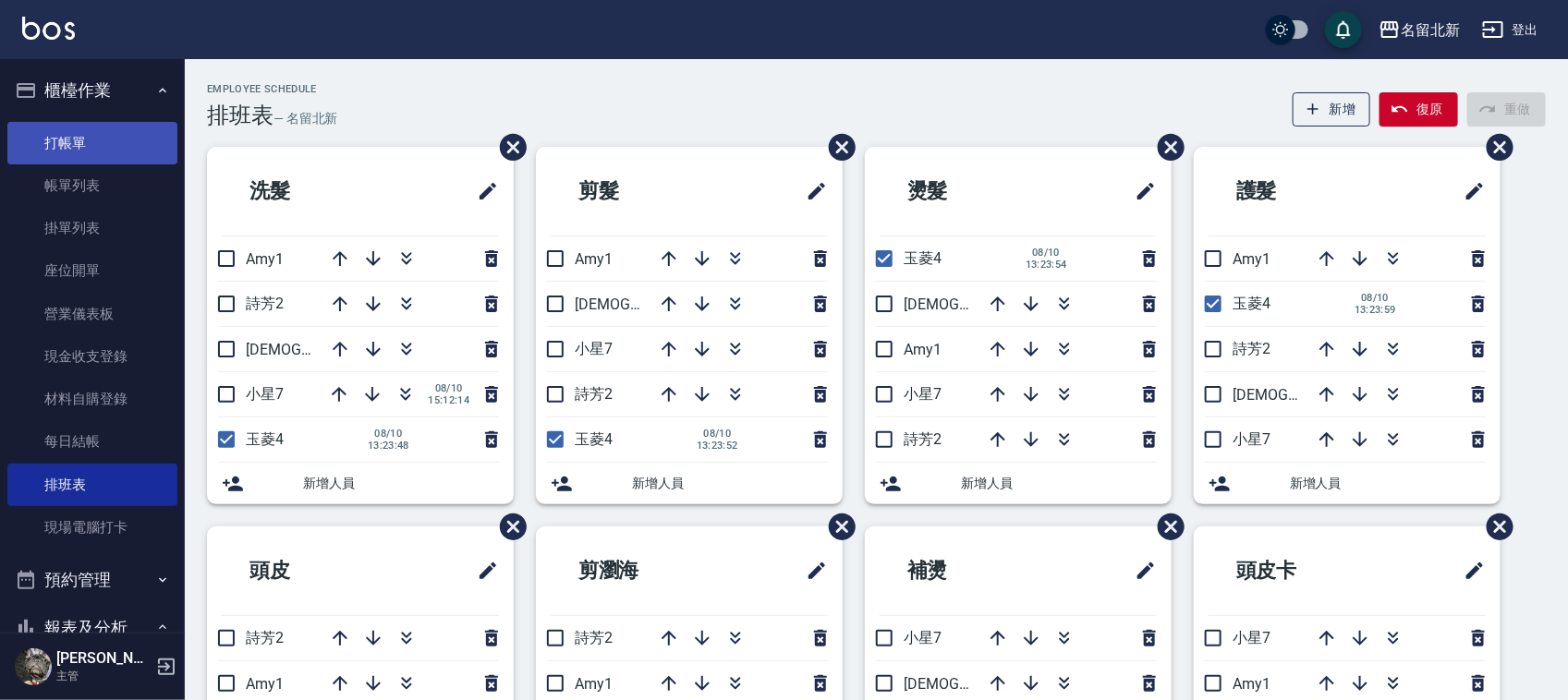
click at [80, 140] on link "打帳單" at bounding box center [92, 143] width 170 height 42
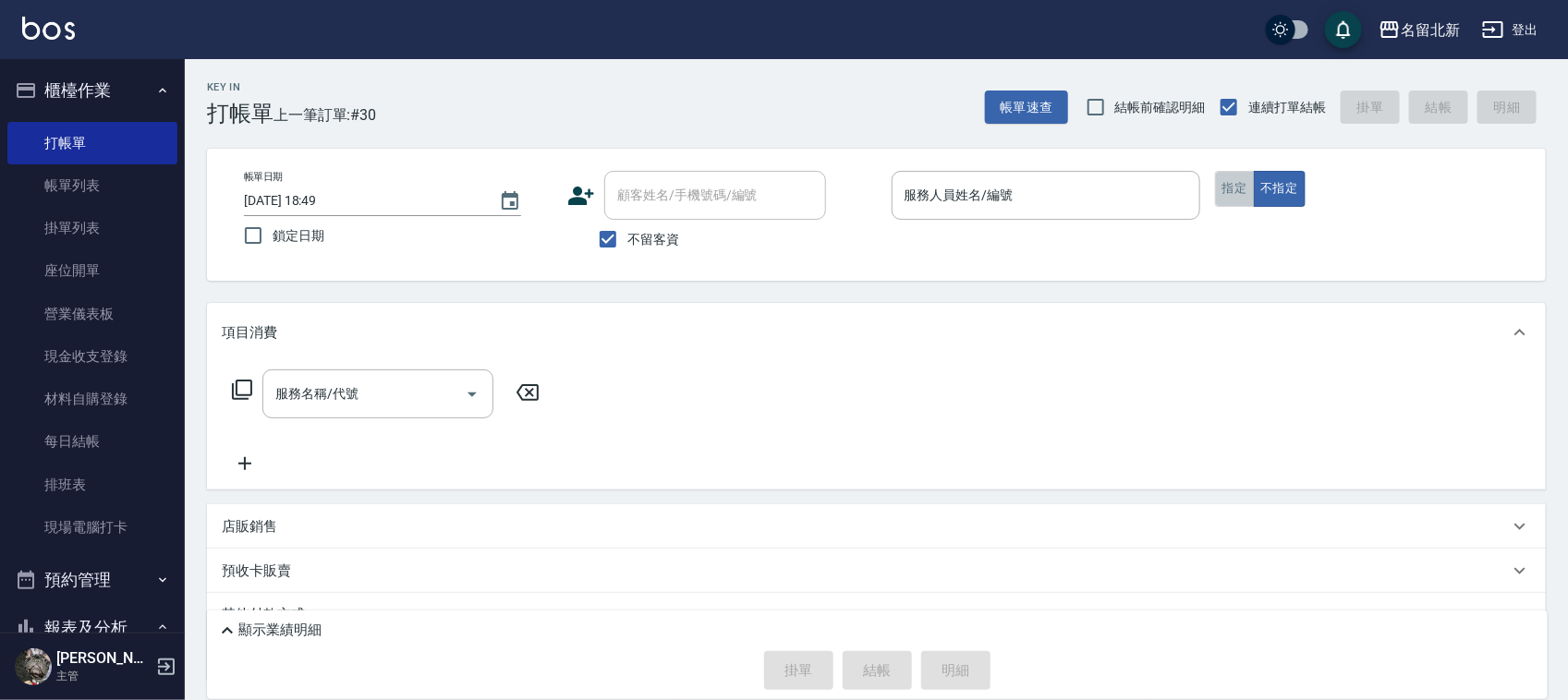
click at [1241, 190] on button "指定" at bounding box center [1235, 188] width 39 height 36
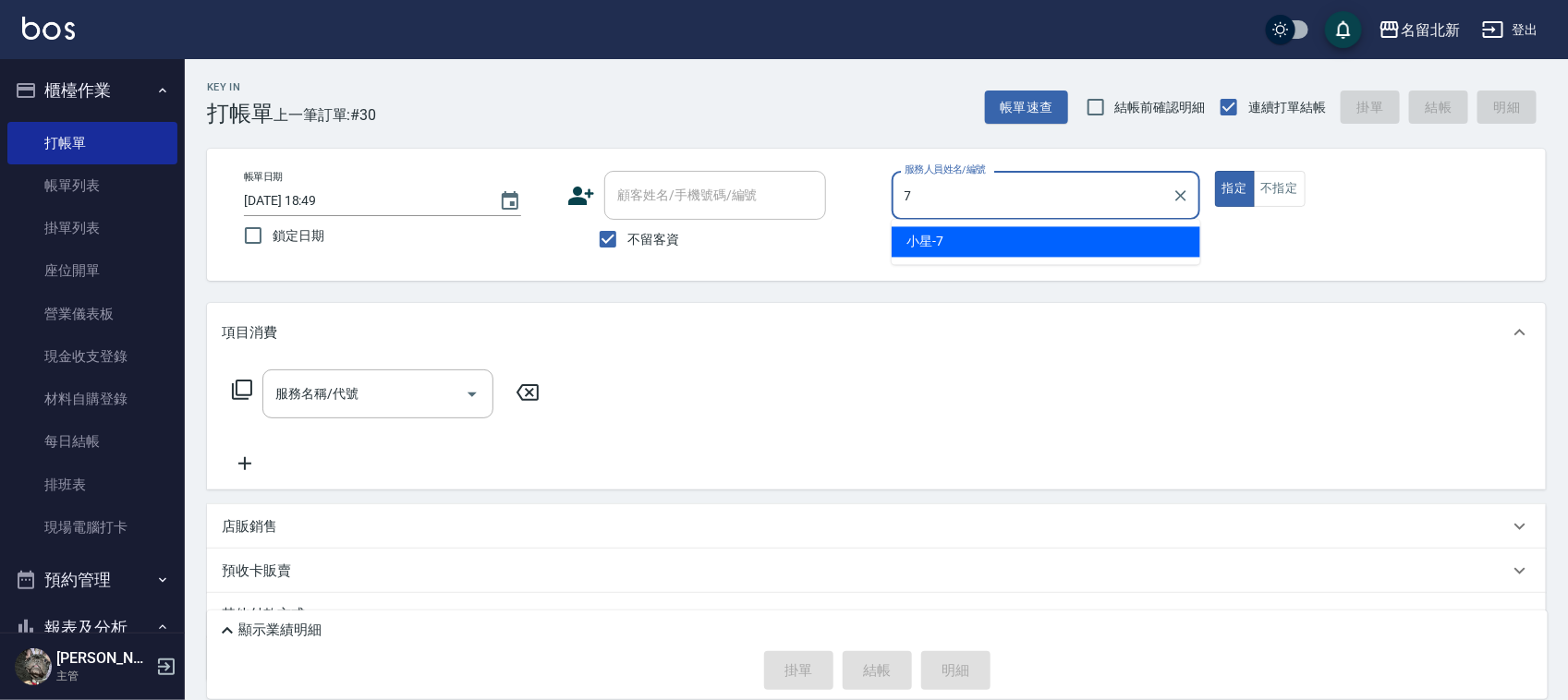
type input "小星-7"
type button "true"
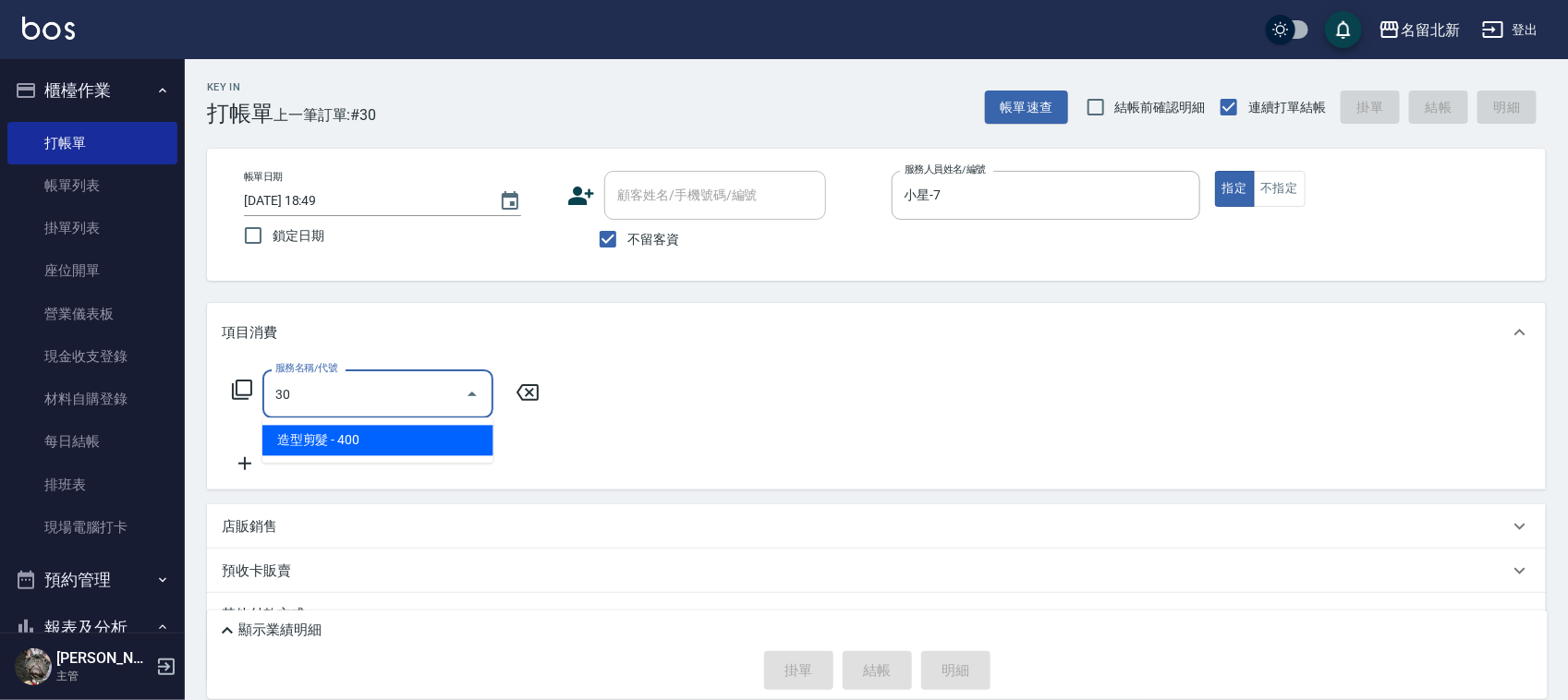
type input "火山泥3送1-3000(109)"
type input "一般洗髮(201)"
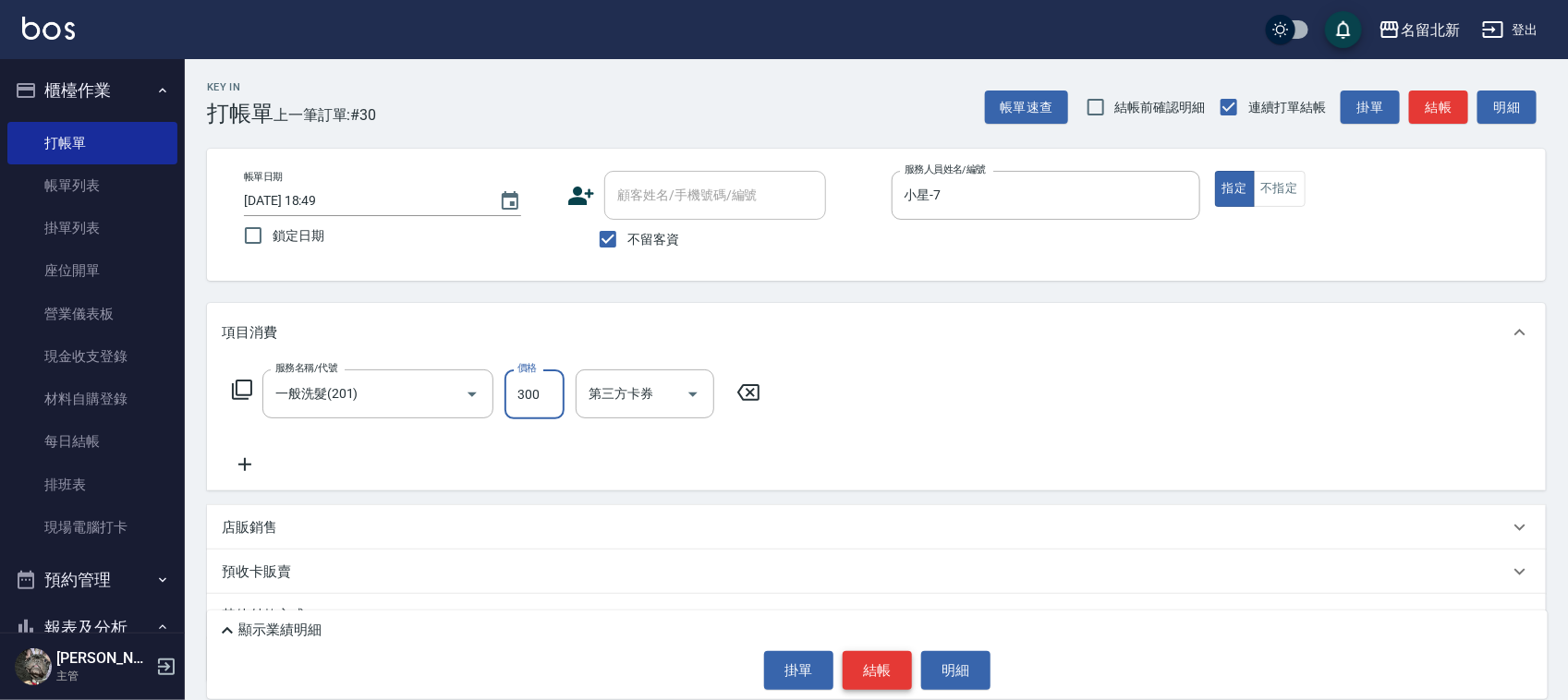
type input "300"
click at [893, 690] on button "結帳" at bounding box center [878, 670] width 69 height 38
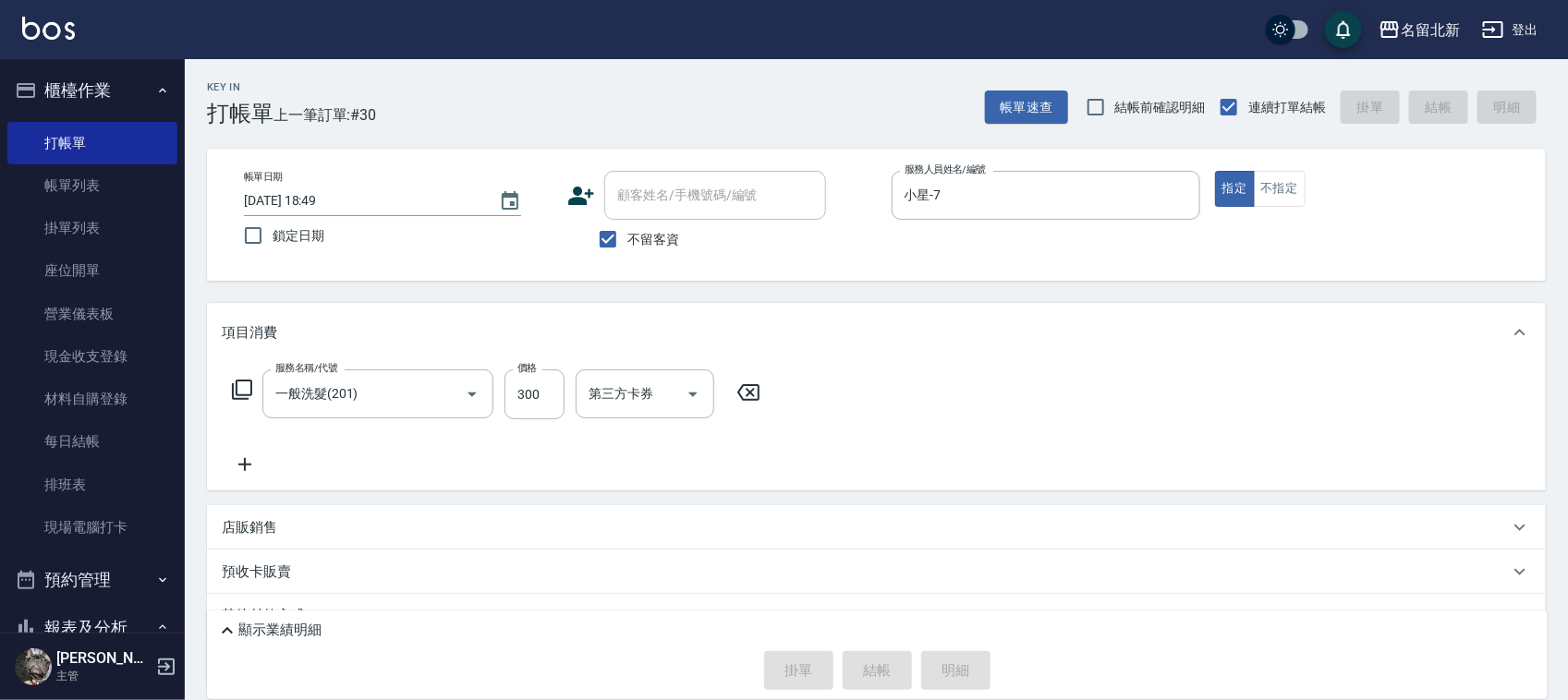
click at [891, 677] on div "掛單 結帳 明細" at bounding box center [877, 670] width 1322 height 38
type input "9"
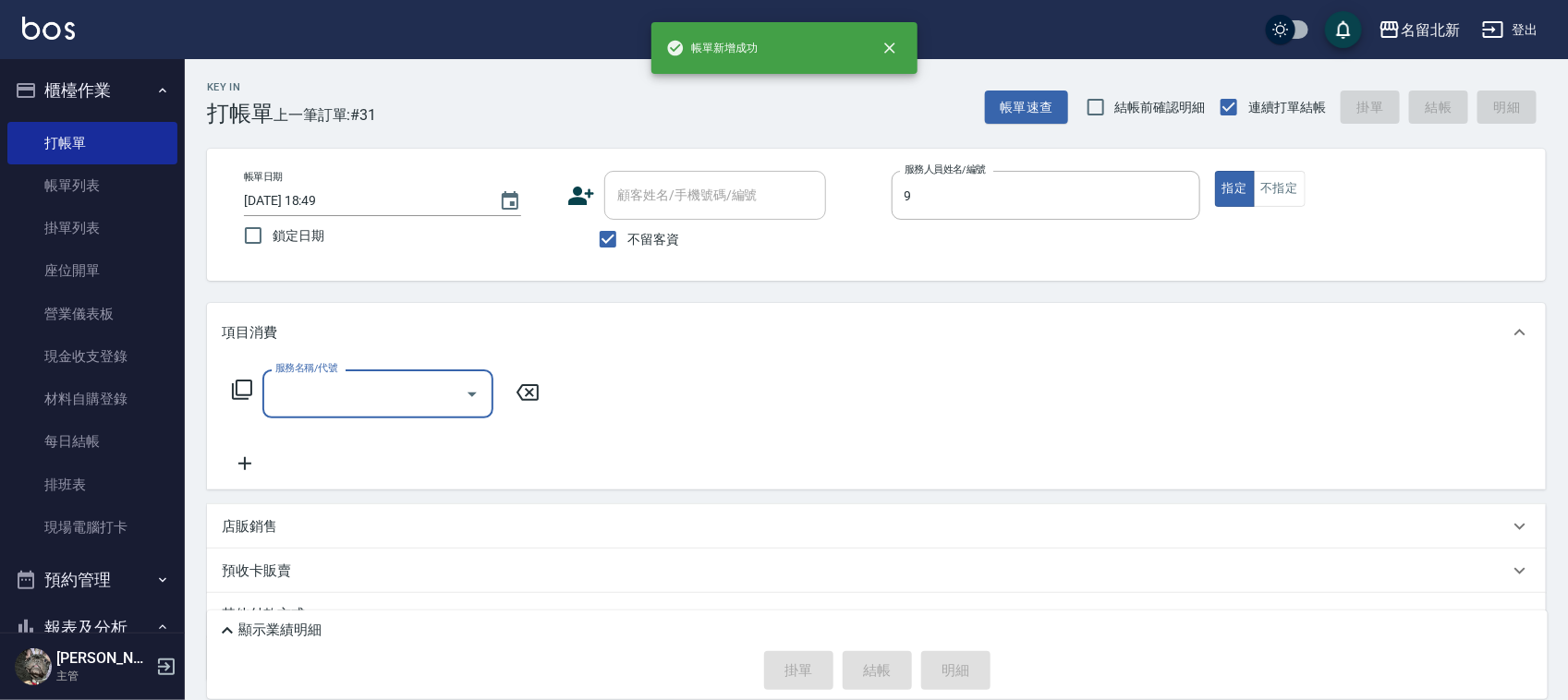
type input "大雲-9"
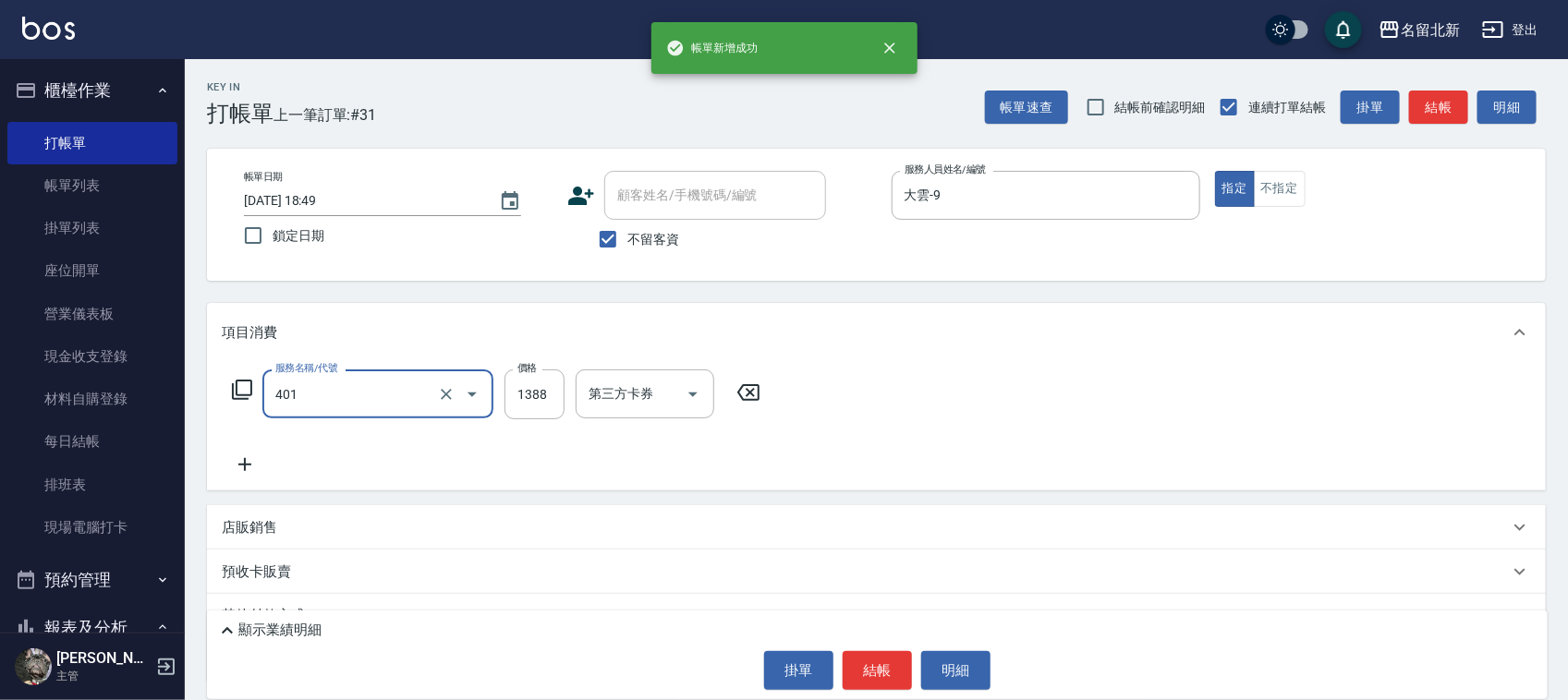
type input "燙髮(401)"
type input "1800"
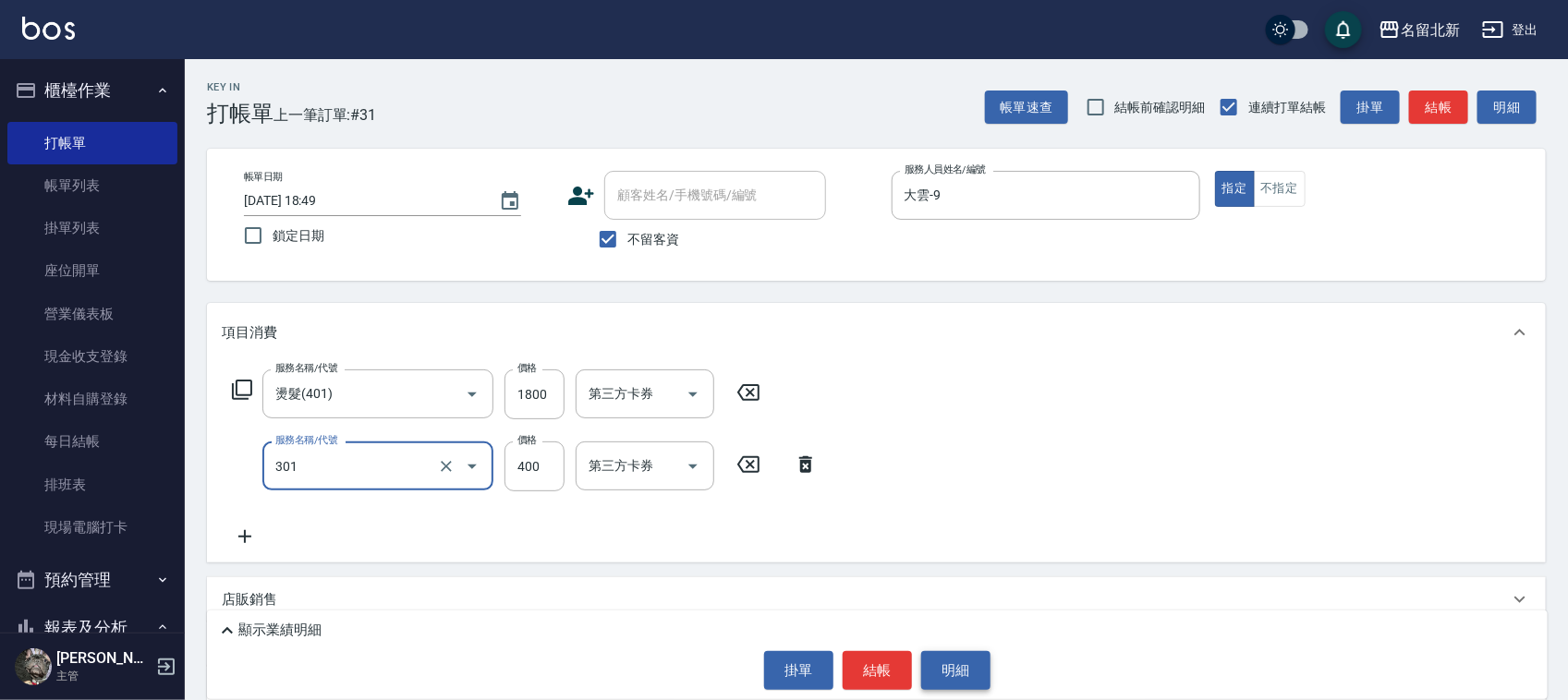
type input "造型剪髮(301)"
type input "330"
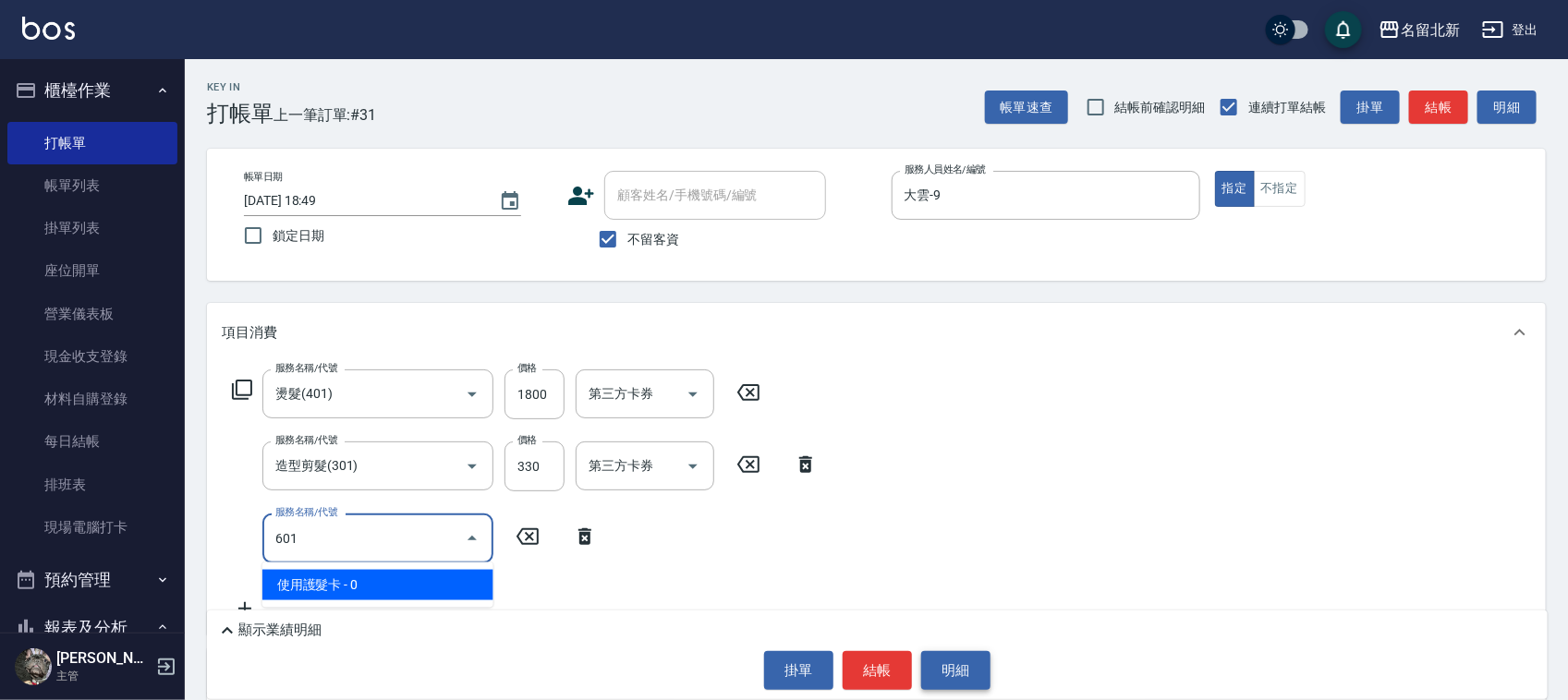
type input "使用護髮卡(601)"
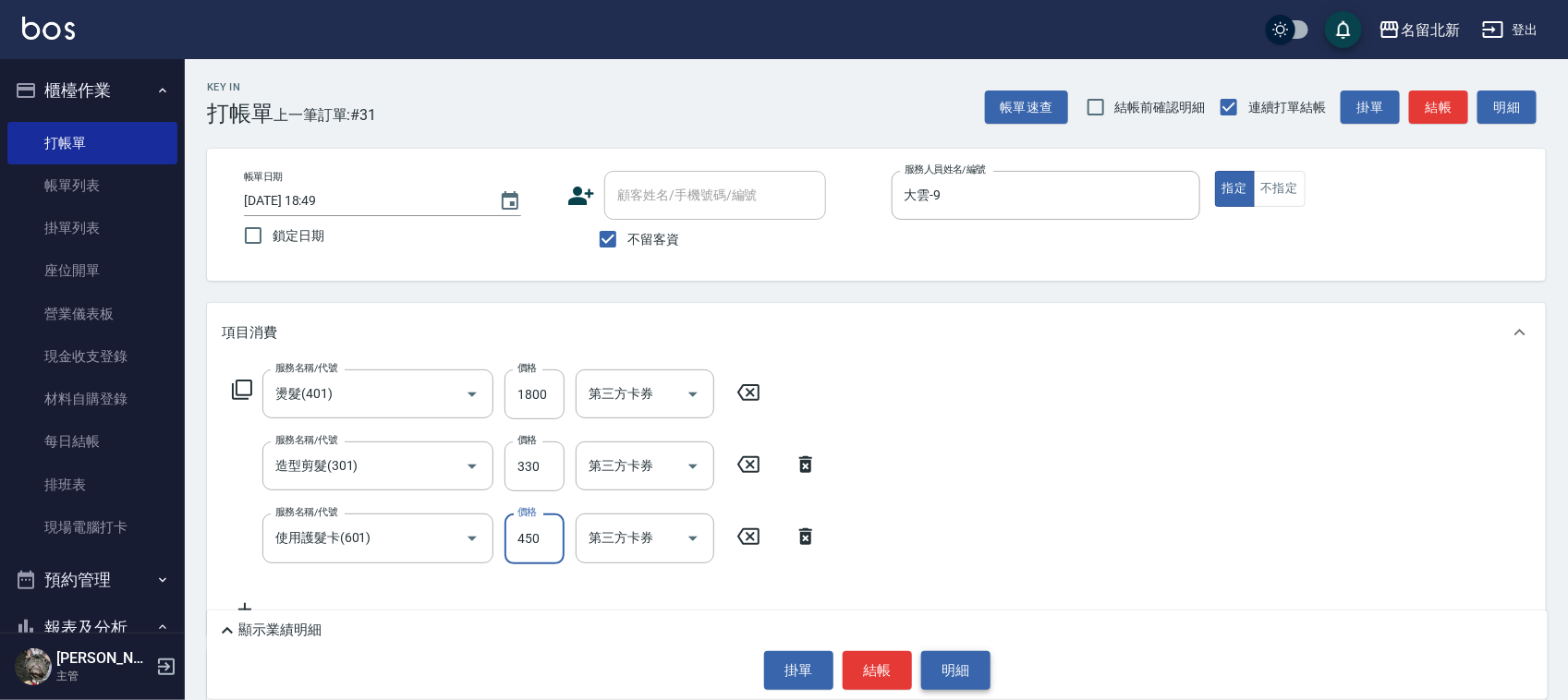
type input "450"
type input "入公司(p01)"
type input "互助90(709)"
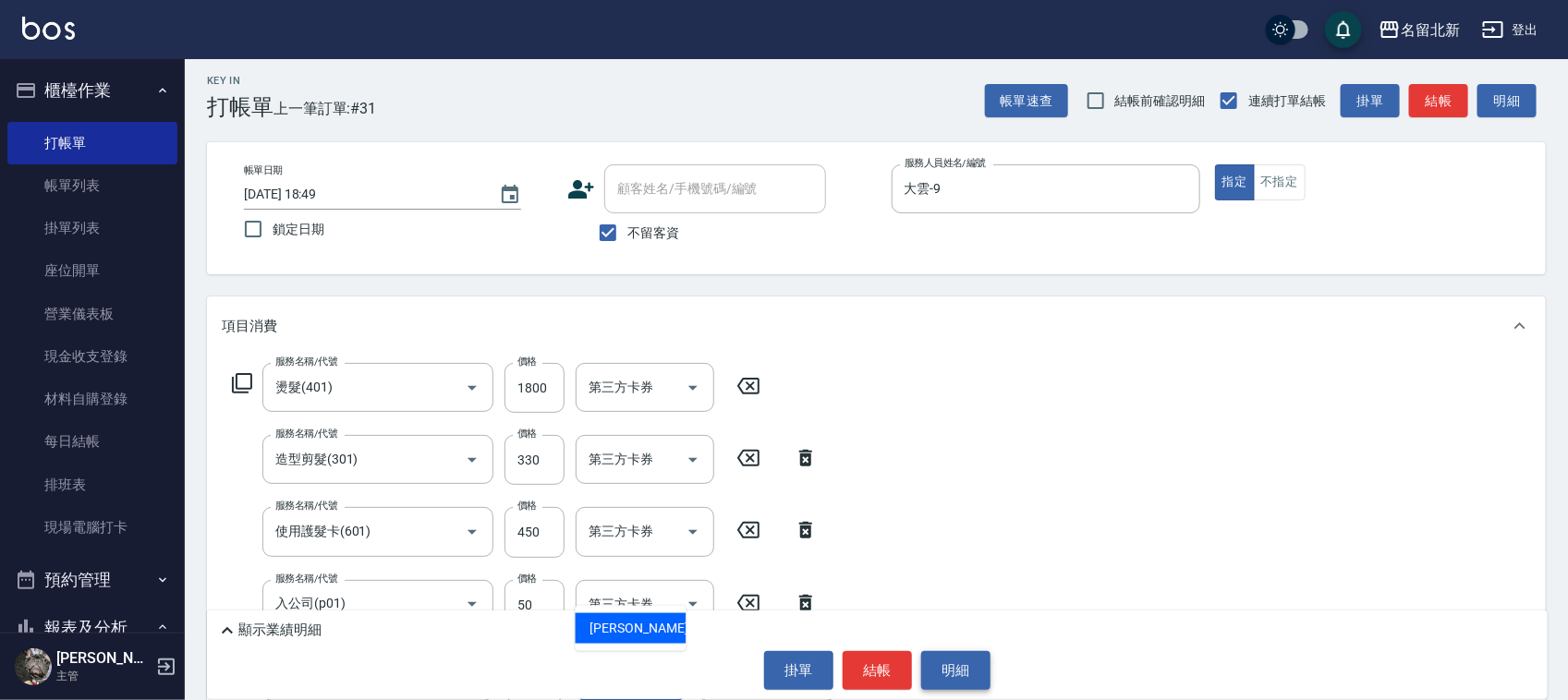
type input "[PERSON_NAME]-33"
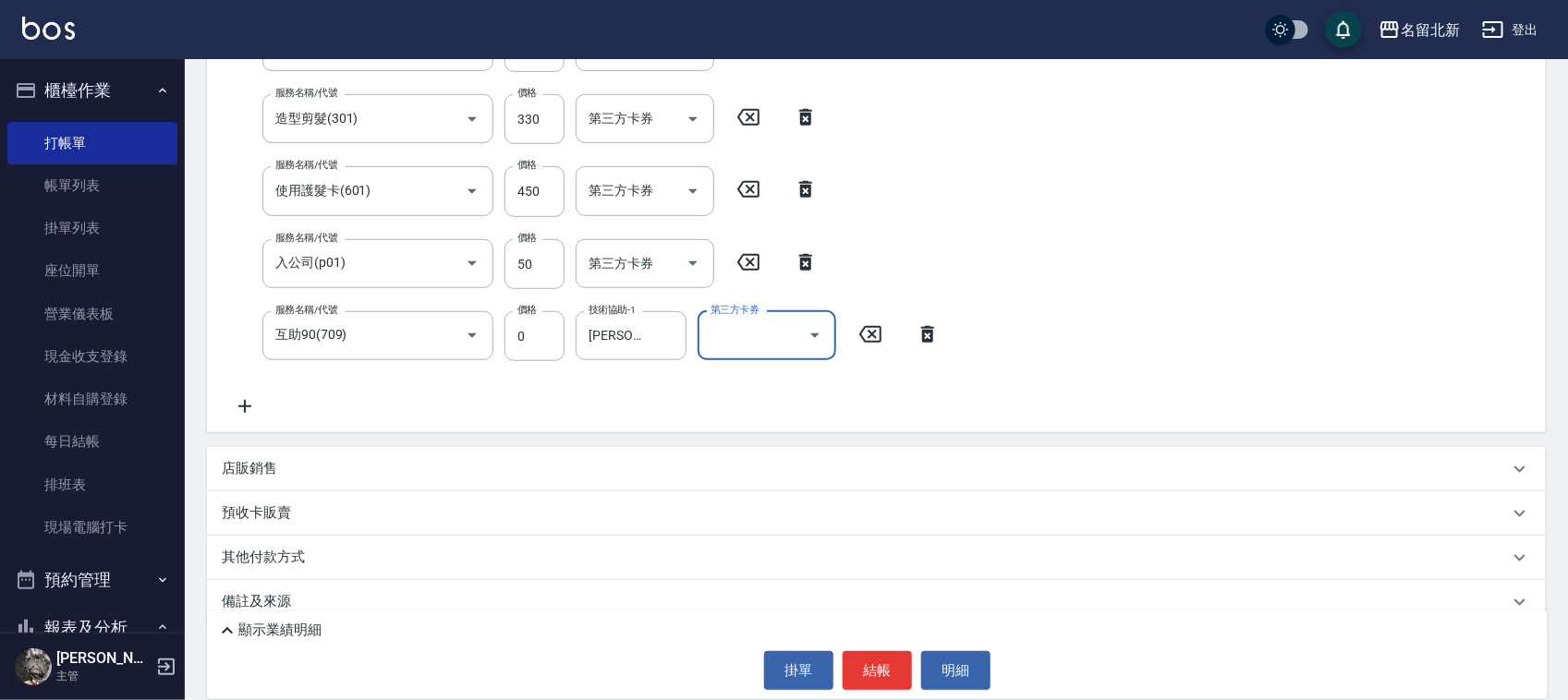
scroll to position [372, 0]
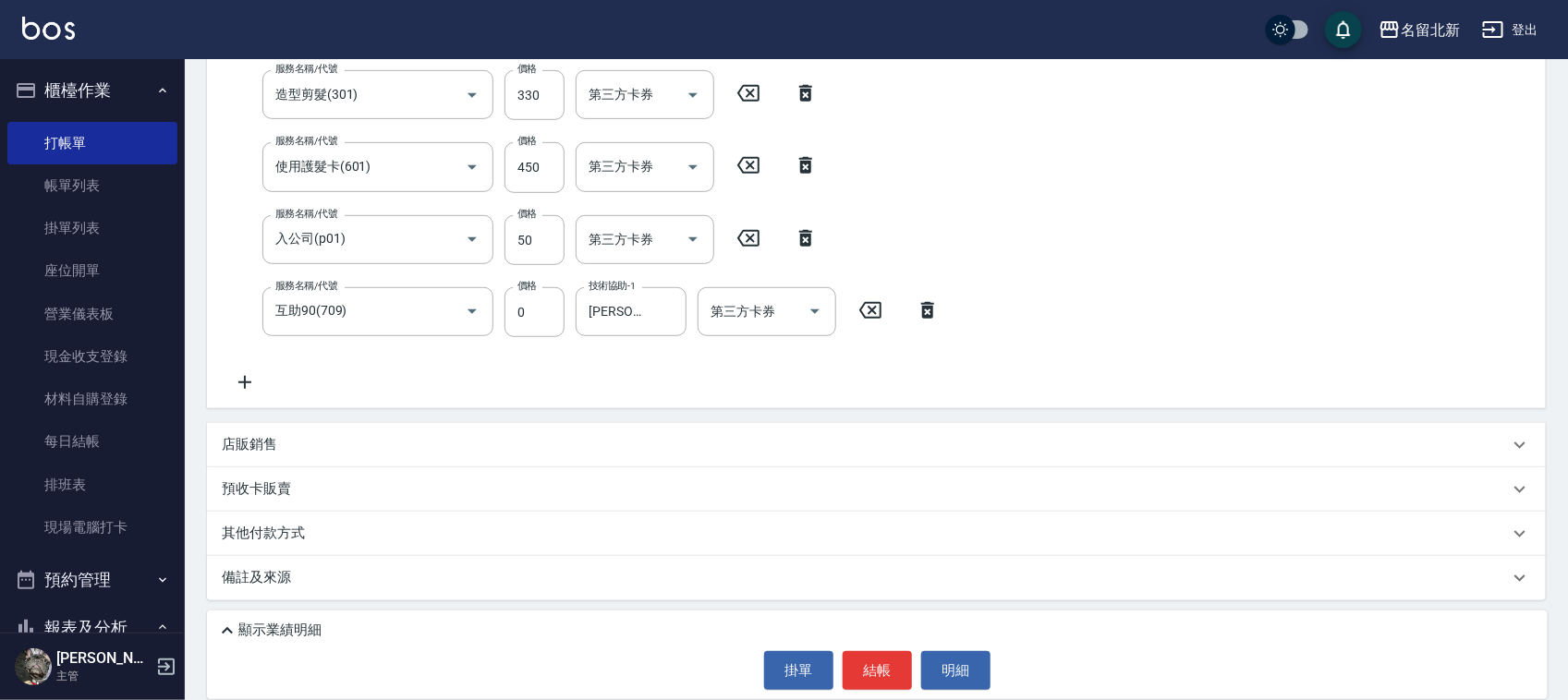
drag, startPoint x: 243, startPoint y: 524, endPoint x: 243, endPoint y: 537, distance: 13.0
click at [243, 524] on p "其他付款方式" at bounding box center [268, 533] width 93 height 21
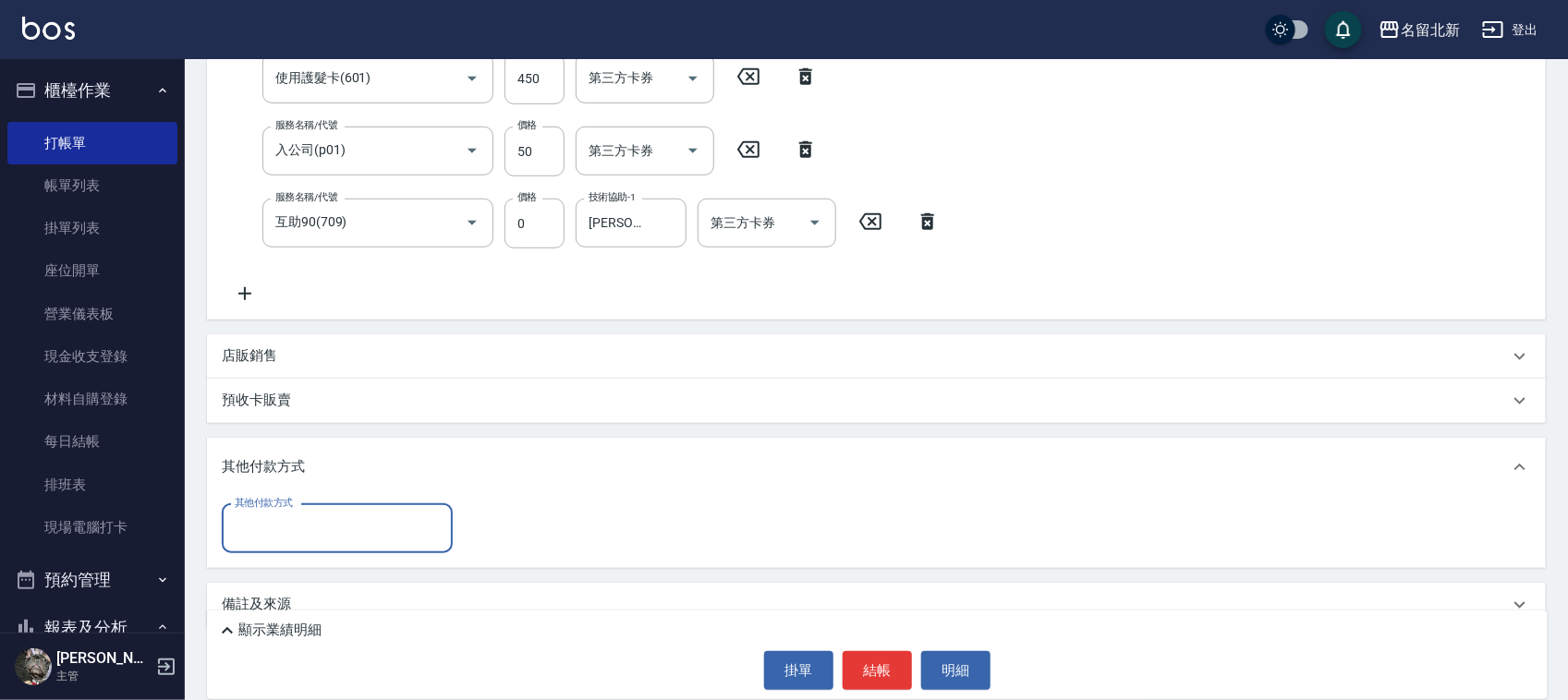
scroll to position [462, 0]
click at [236, 540] on input "其他付款方式" at bounding box center [336, 526] width 214 height 33
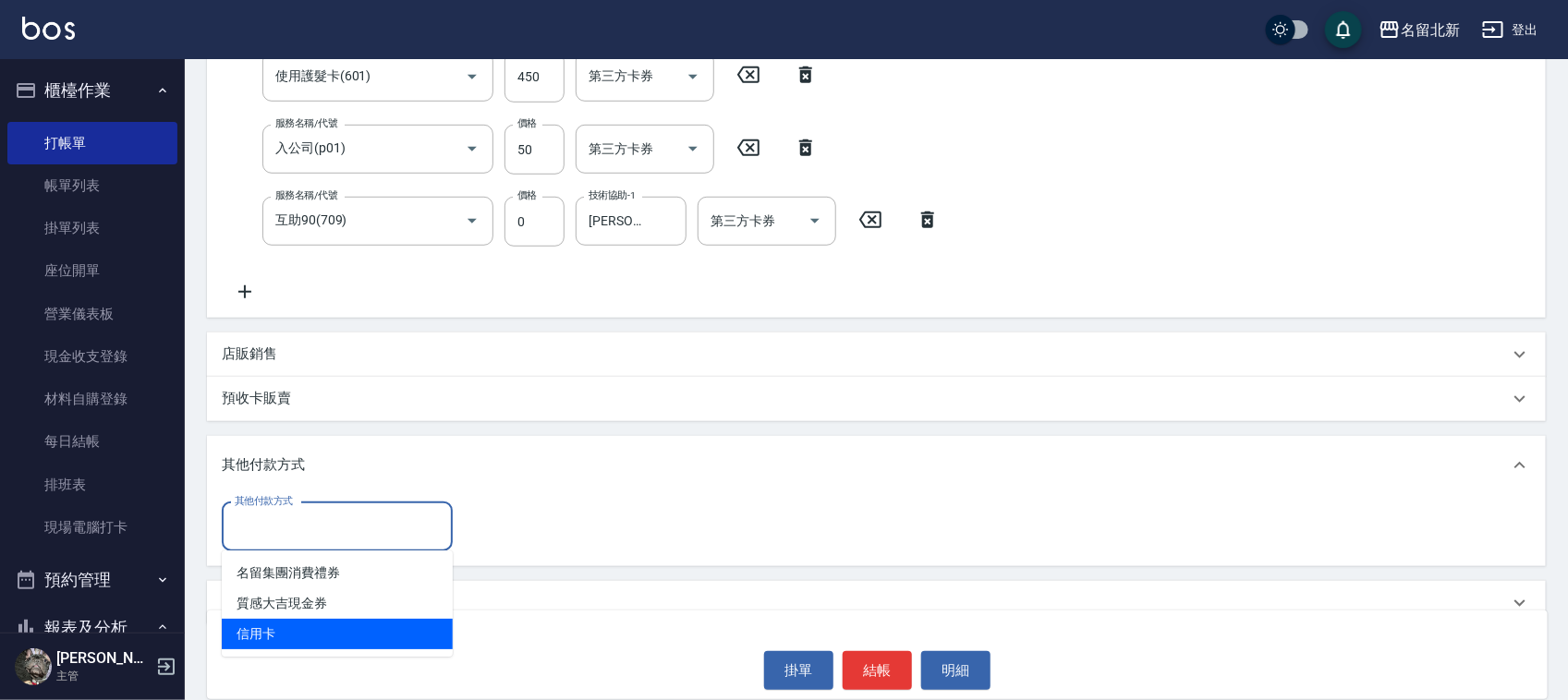
click at [266, 620] on span "信用卡" at bounding box center [337, 634] width 231 height 31
type input "信用卡"
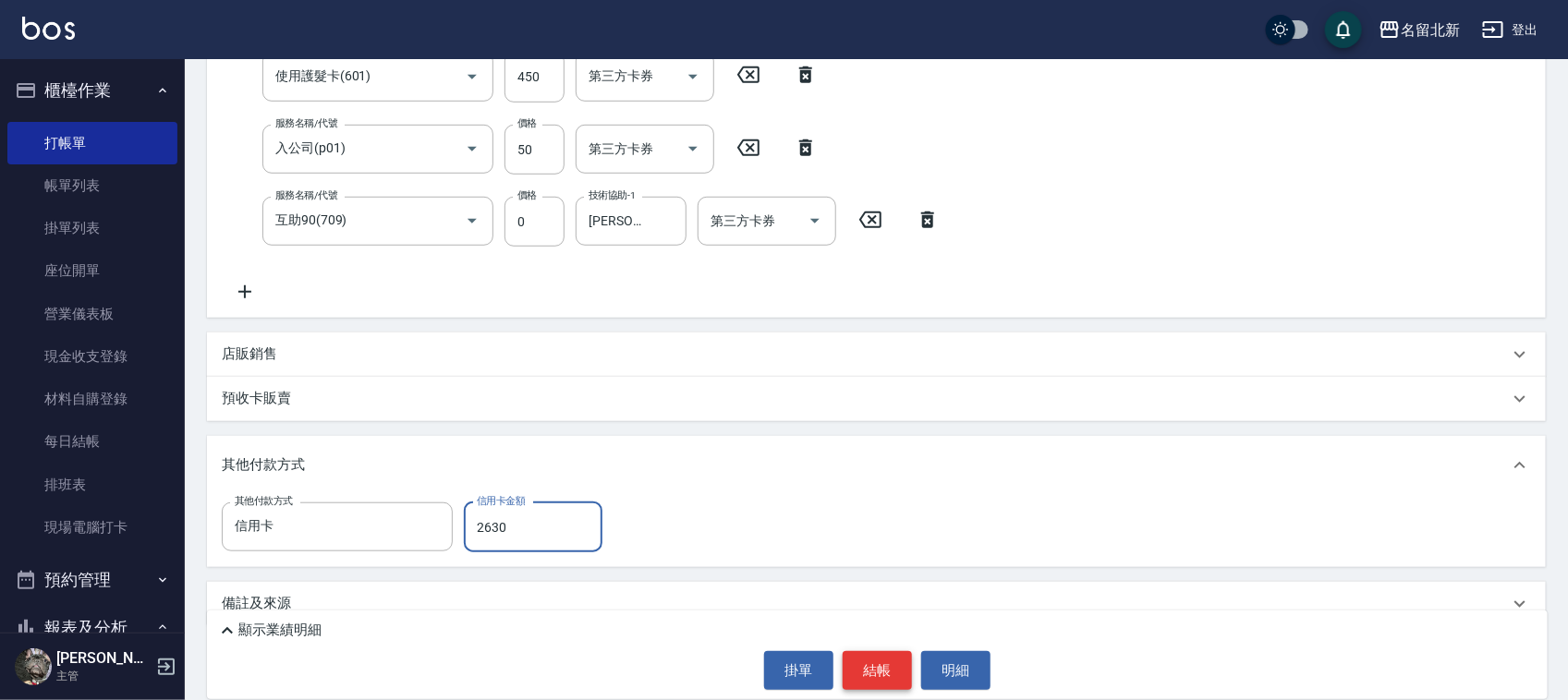
type input "2630"
click at [881, 657] on button "結帳" at bounding box center [878, 670] width 69 height 38
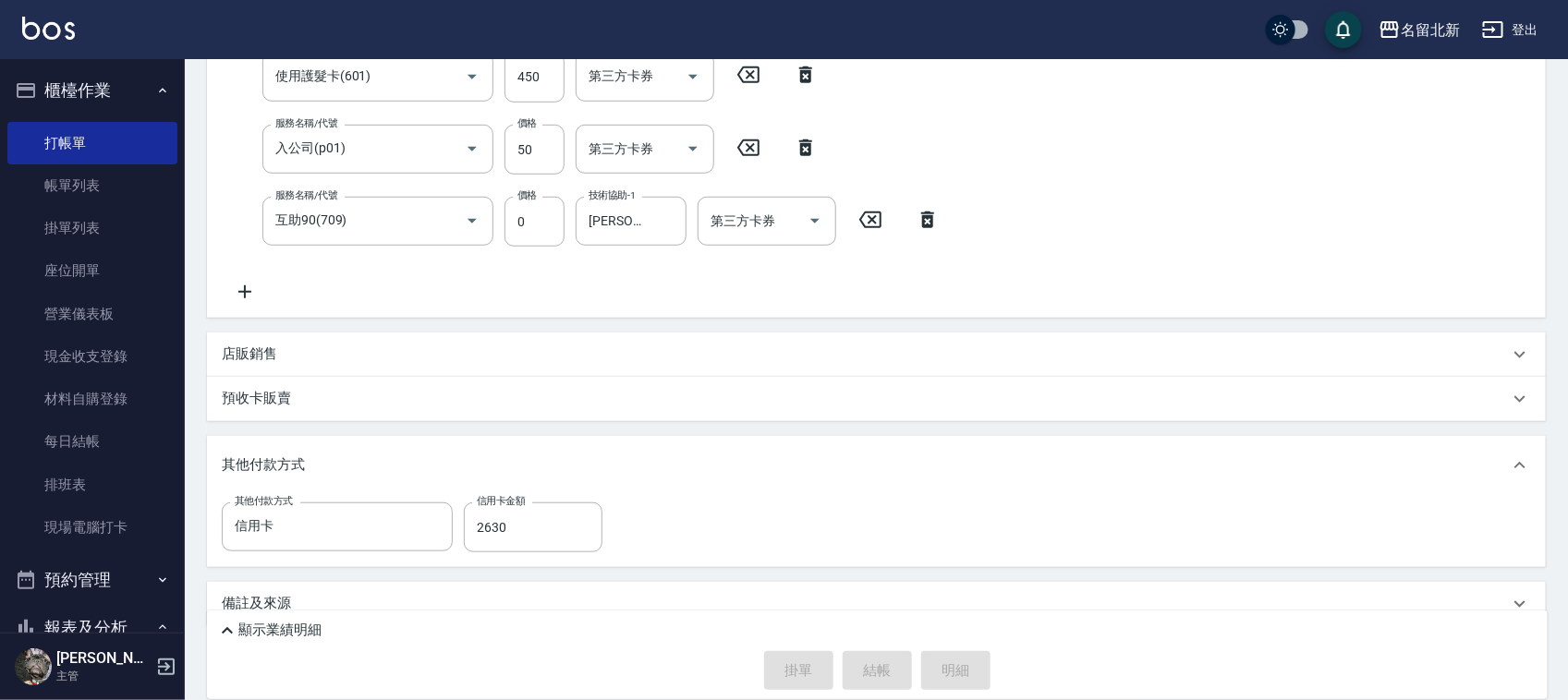
type input "[DATE] 18:50"
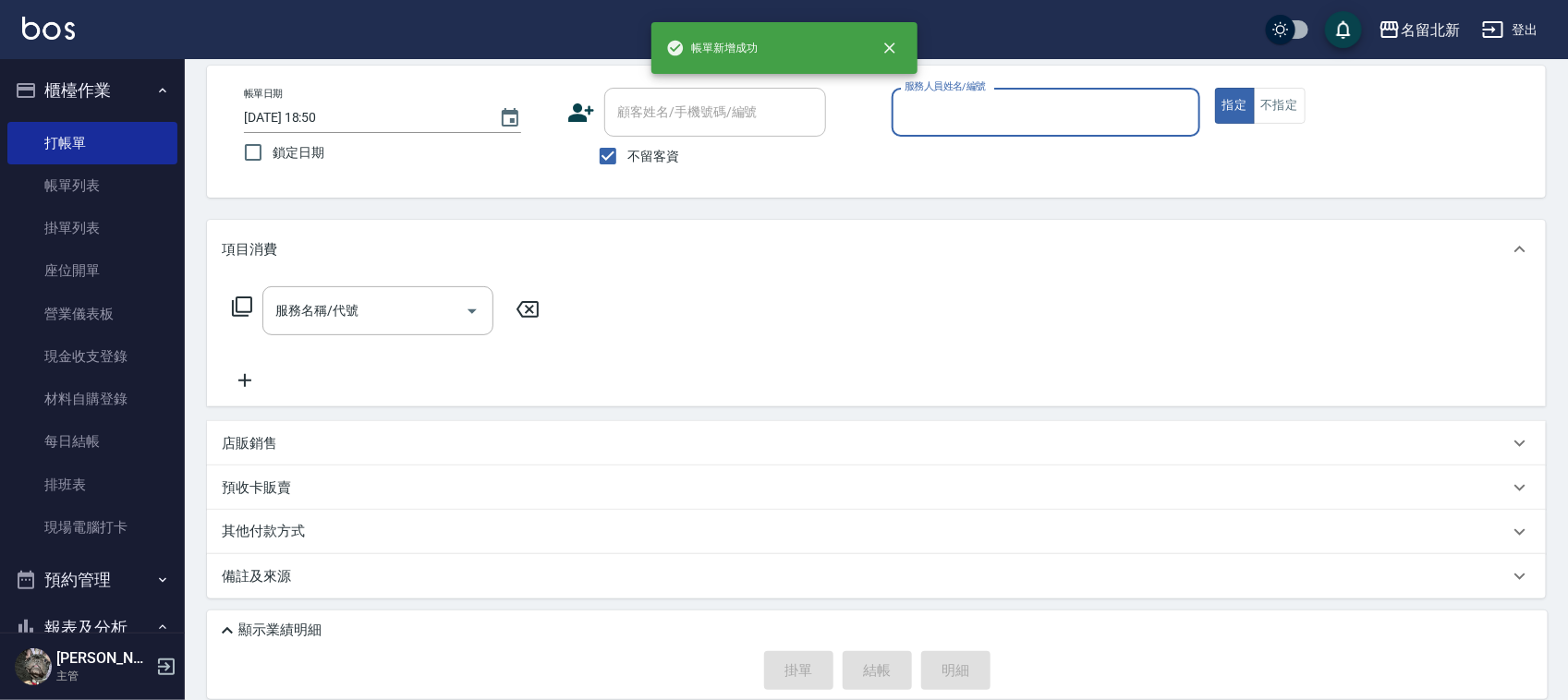
scroll to position [81, 0]
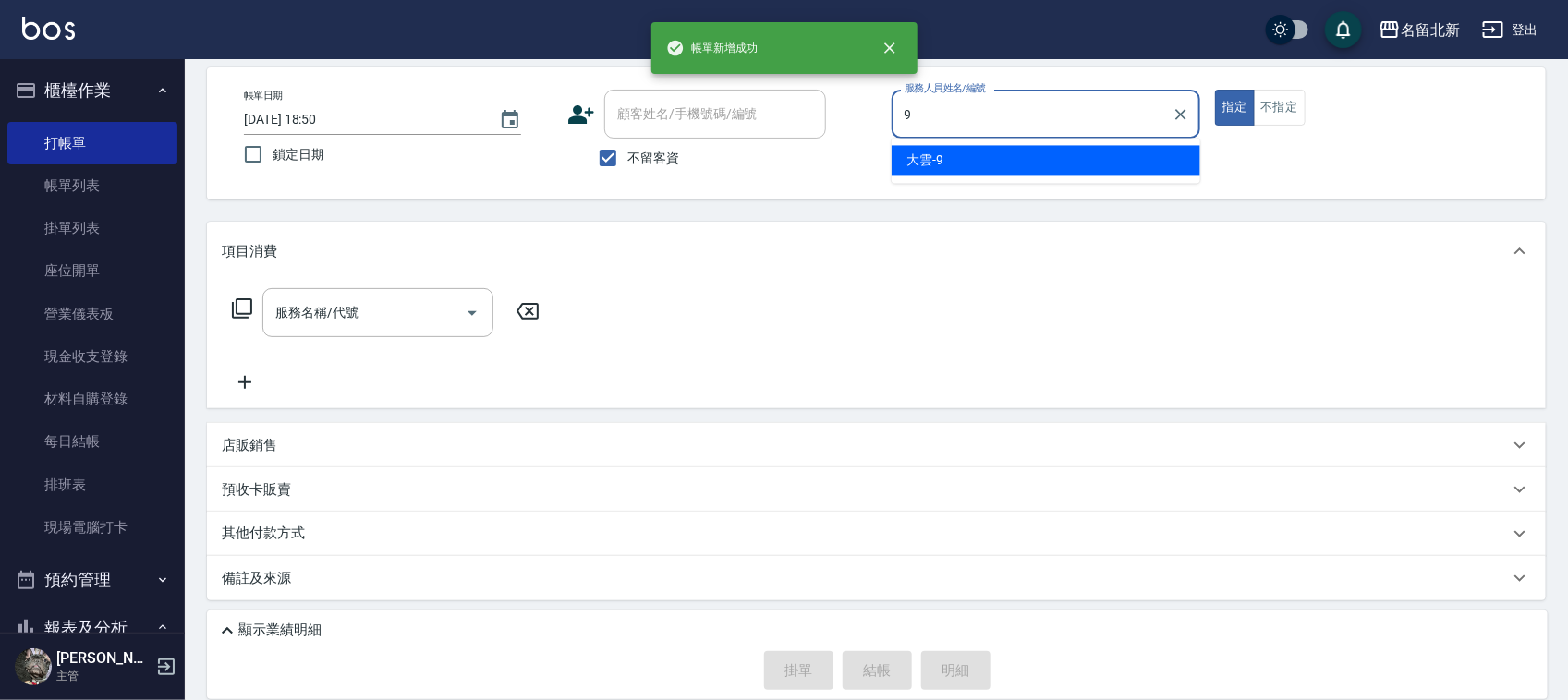
type input "大雲-9"
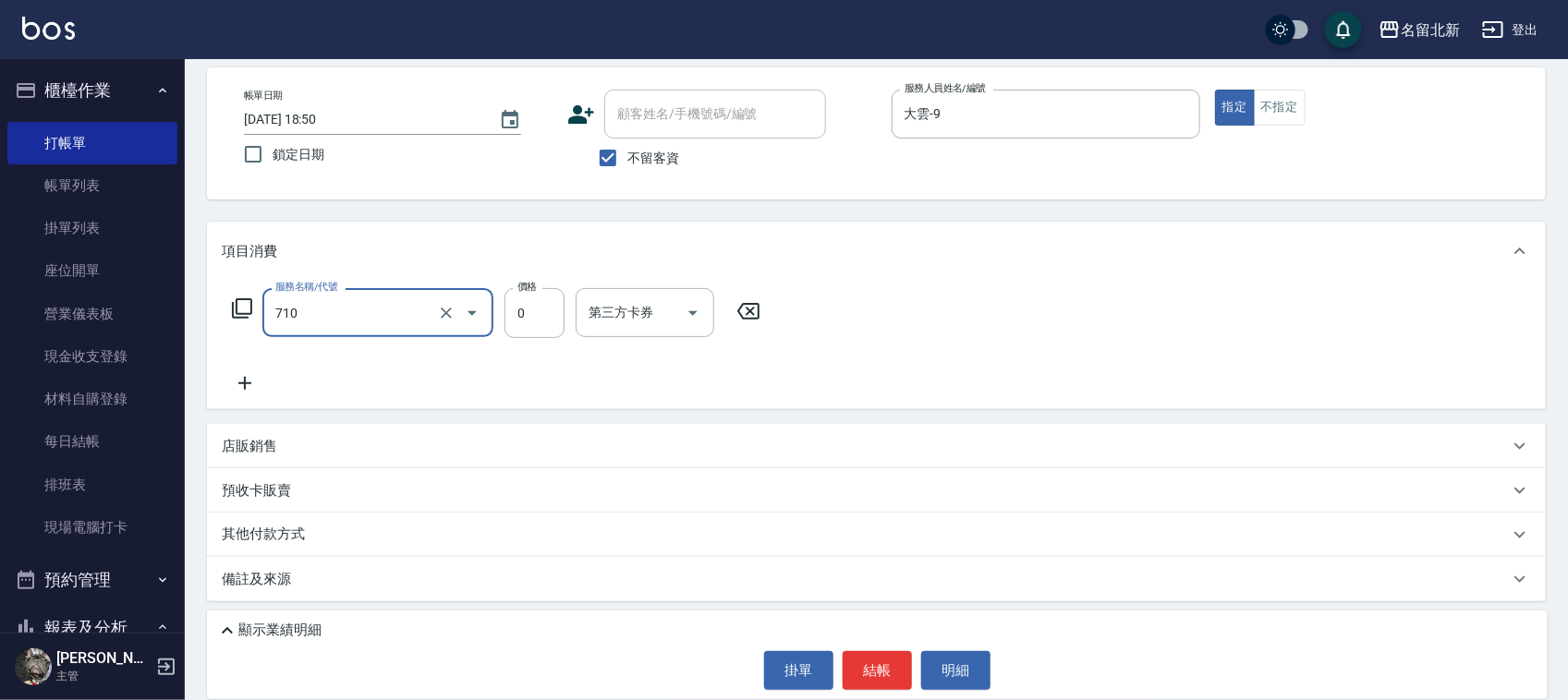
type input "互助100(710)"
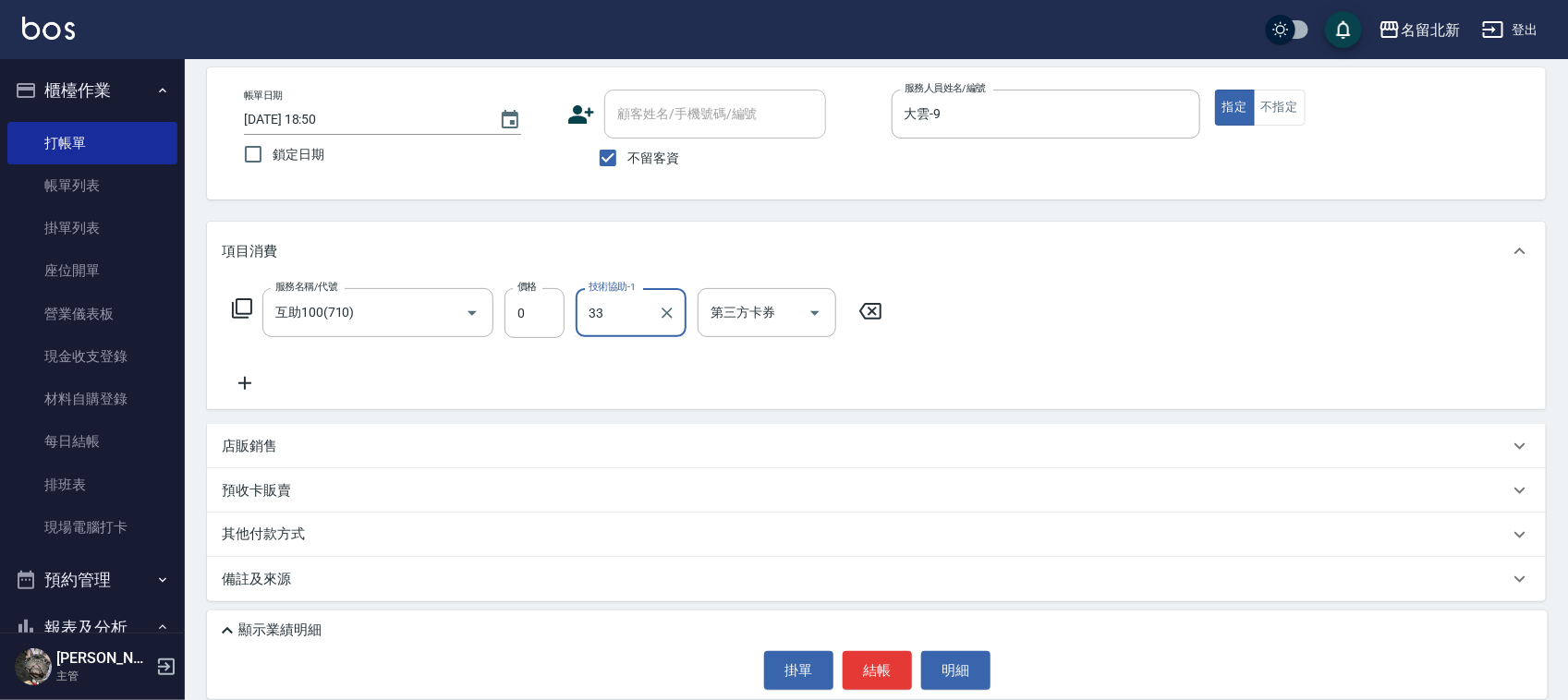
type input "[PERSON_NAME]-33"
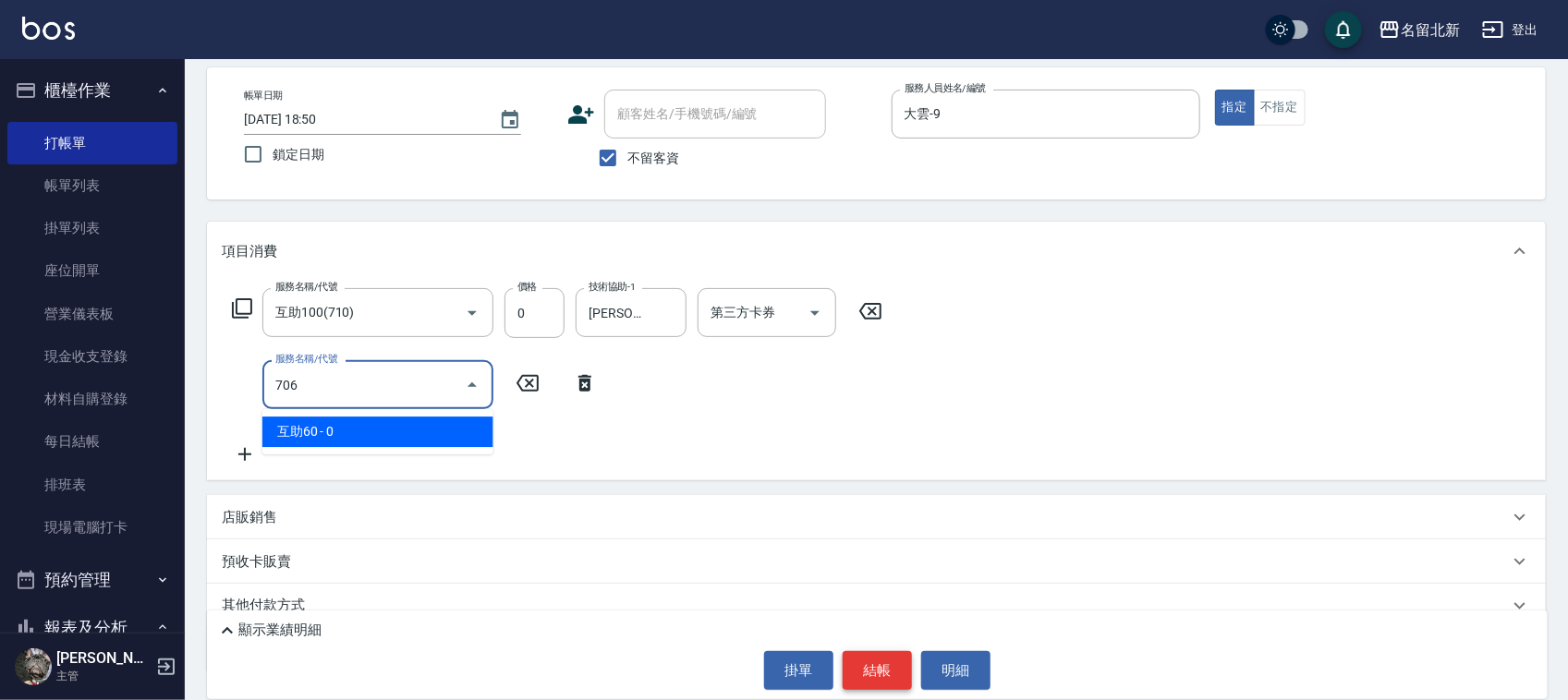
type input "互助60(706)"
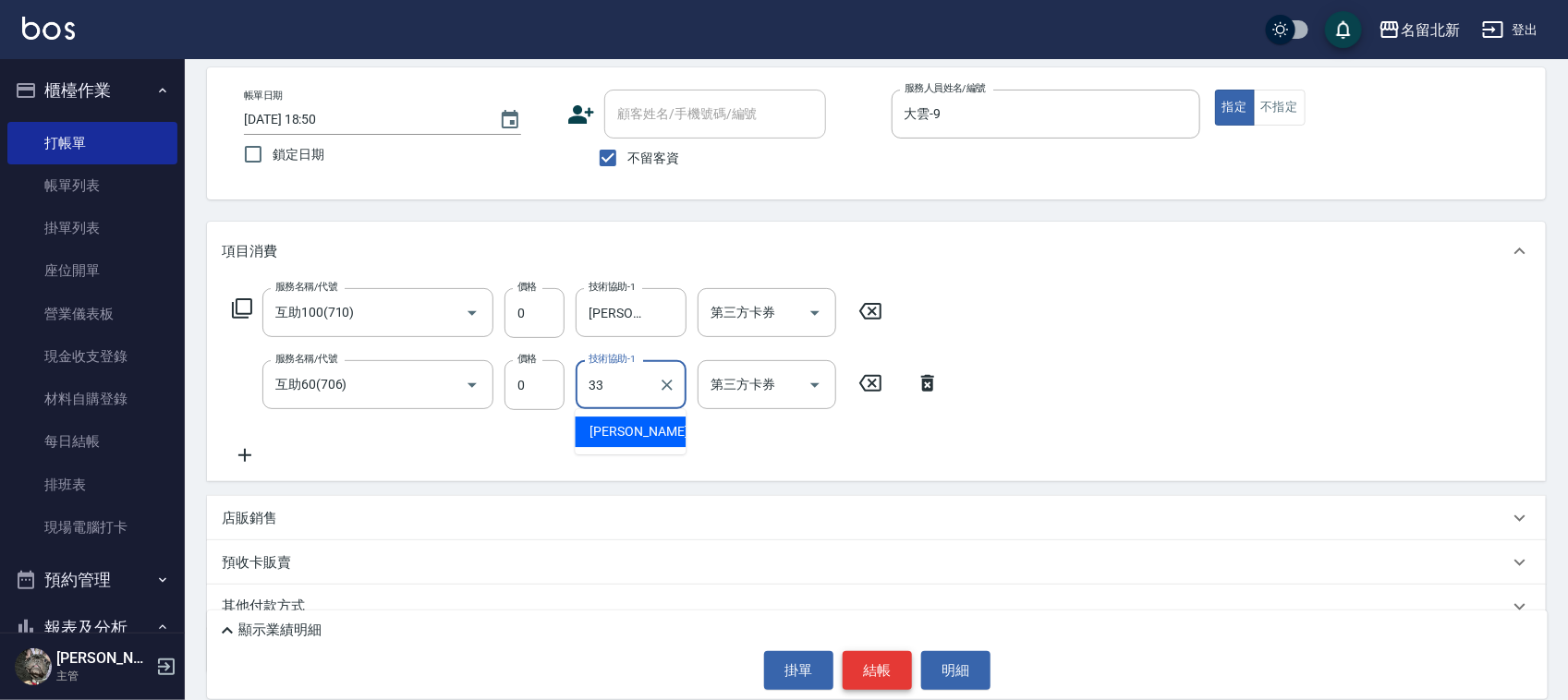
type input "[PERSON_NAME]-33"
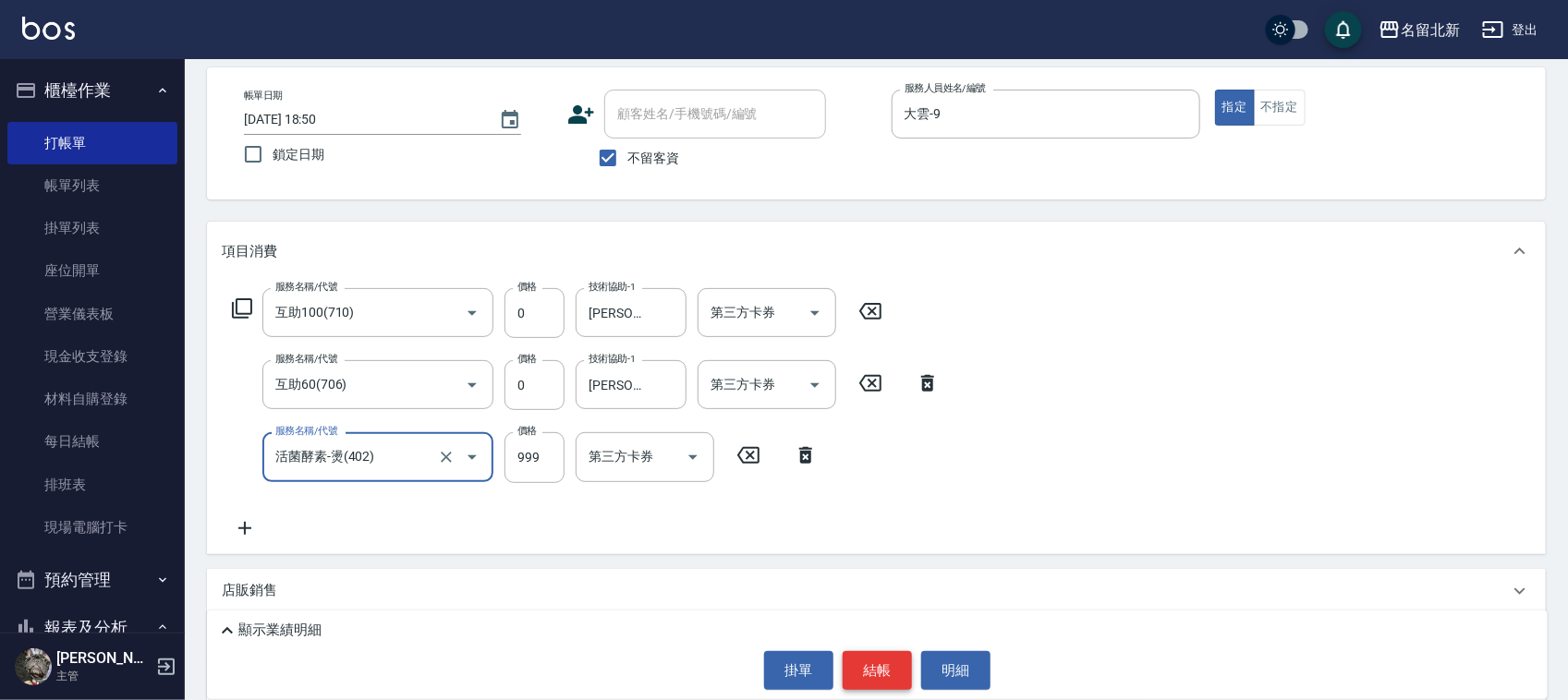
type input "活菌酵素-燙(402)"
type input "990"
drag, startPoint x: 876, startPoint y: 654, endPoint x: 846, endPoint y: 436, distance: 220.1
click at [876, 658] on button "結帳" at bounding box center [878, 670] width 69 height 38
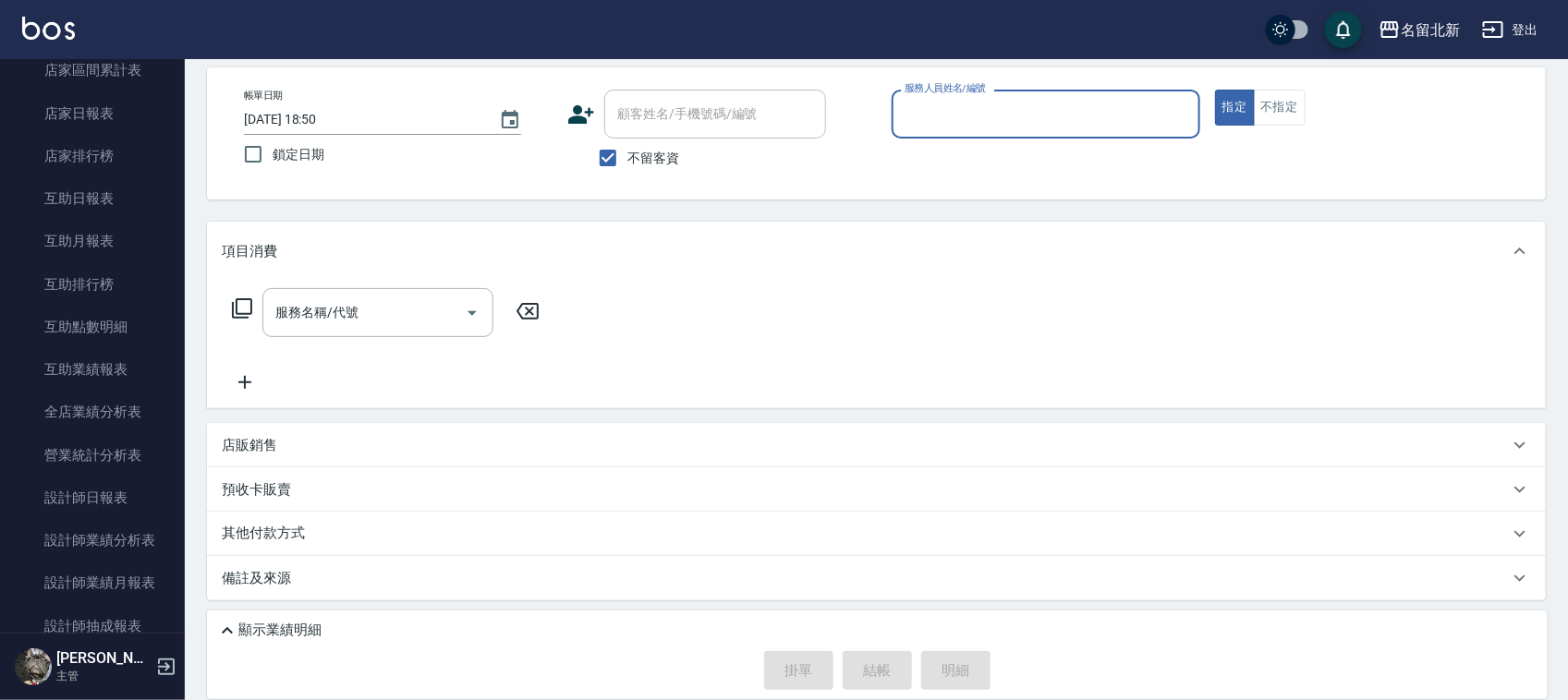
scroll to position [693, 0]
drag, startPoint x: 109, startPoint y: 615, endPoint x: 461, endPoint y: 10, distance: 699.9
click at [110, 615] on link "設計師排行榜" at bounding box center [92, 628] width 170 height 42
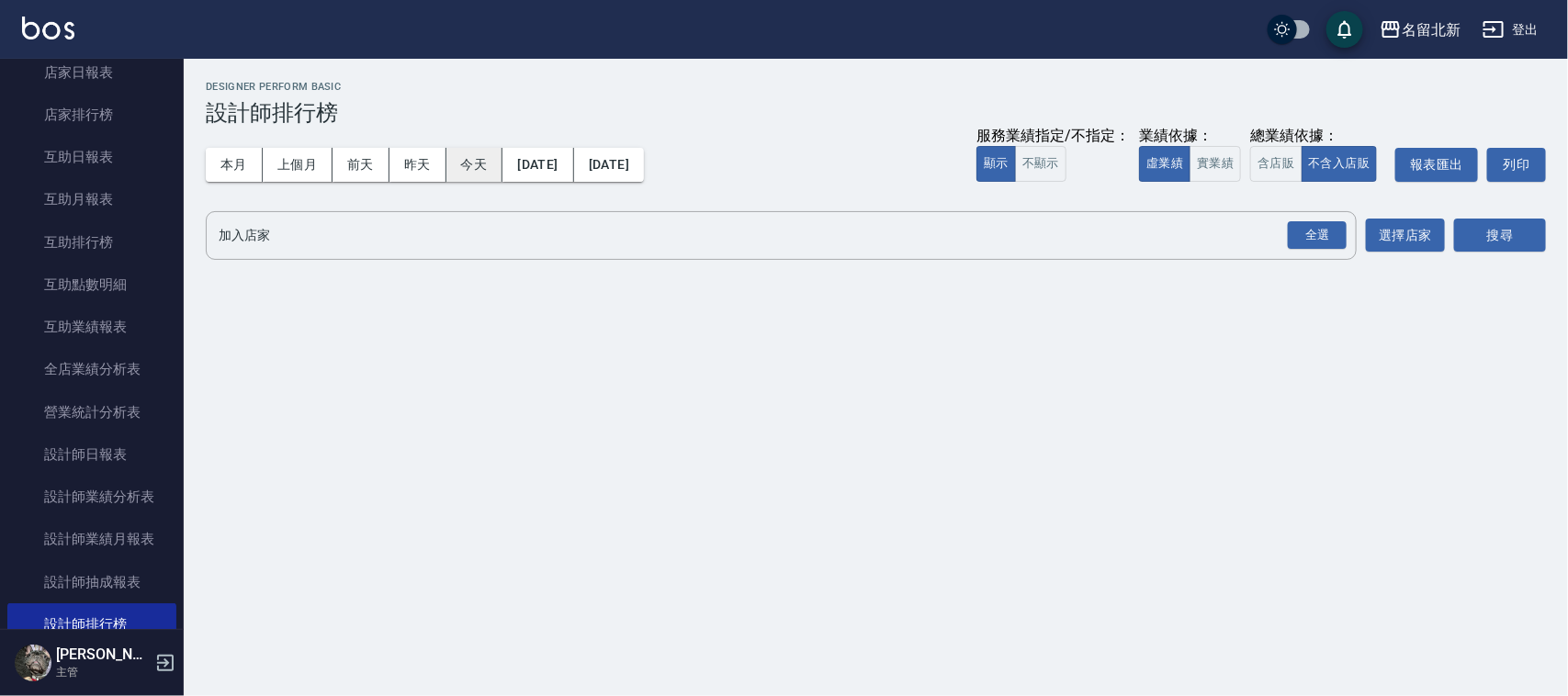
click at [482, 164] on button "今天" at bounding box center [474, 165] width 57 height 34
click at [1320, 248] on div "全選" at bounding box center [1317, 235] width 59 height 28
click at [1497, 236] on button "搜尋" at bounding box center [1500, 236] width 92 height 34
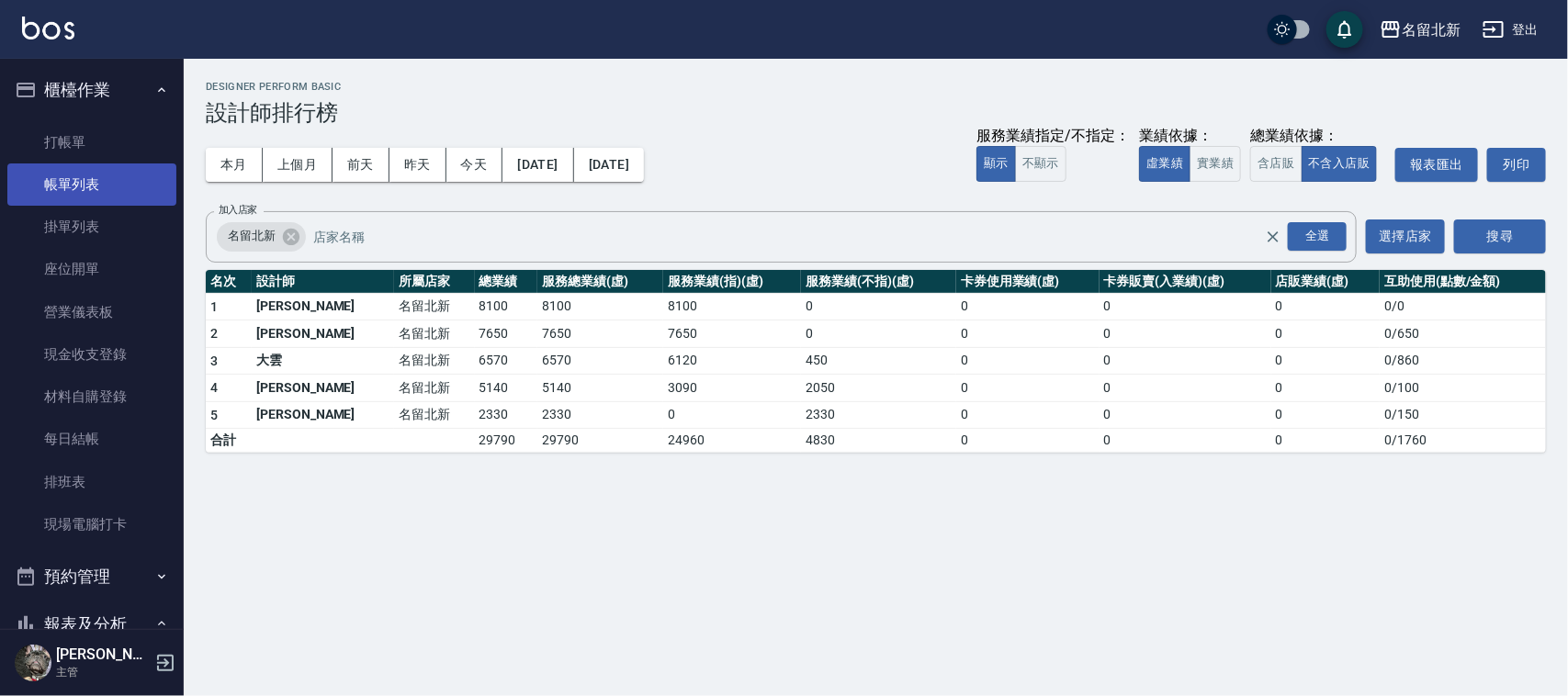
click at [113, 172] on link "帳單列表" at bounding box center [91, 184] width 169 height 42
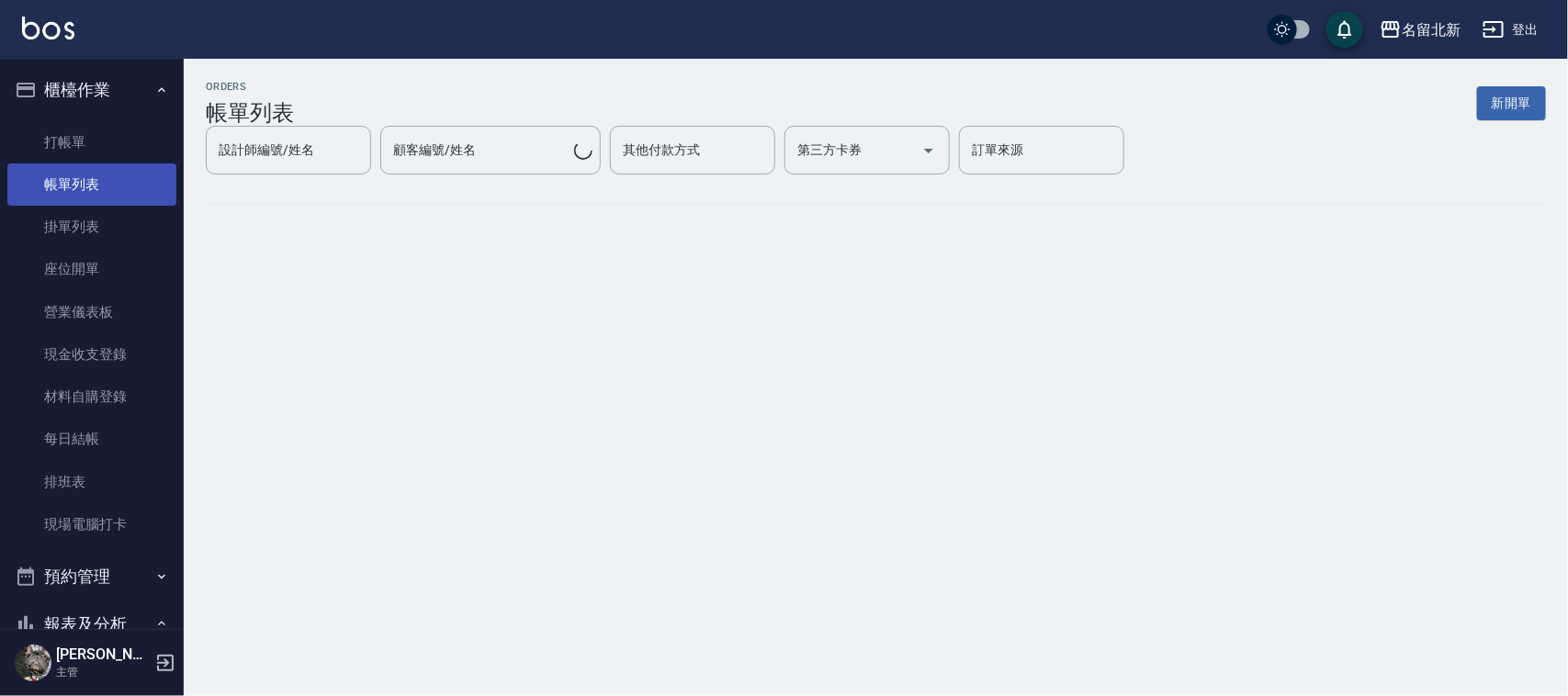
click at [108, 176] on link "帳單列表" at bounding box center [91, 184] width 169 height 42
click at [371, 167] on div "設計師編號/姓名 設計師編號/姓名" at bounding box center [288, 150] width 166 height 49
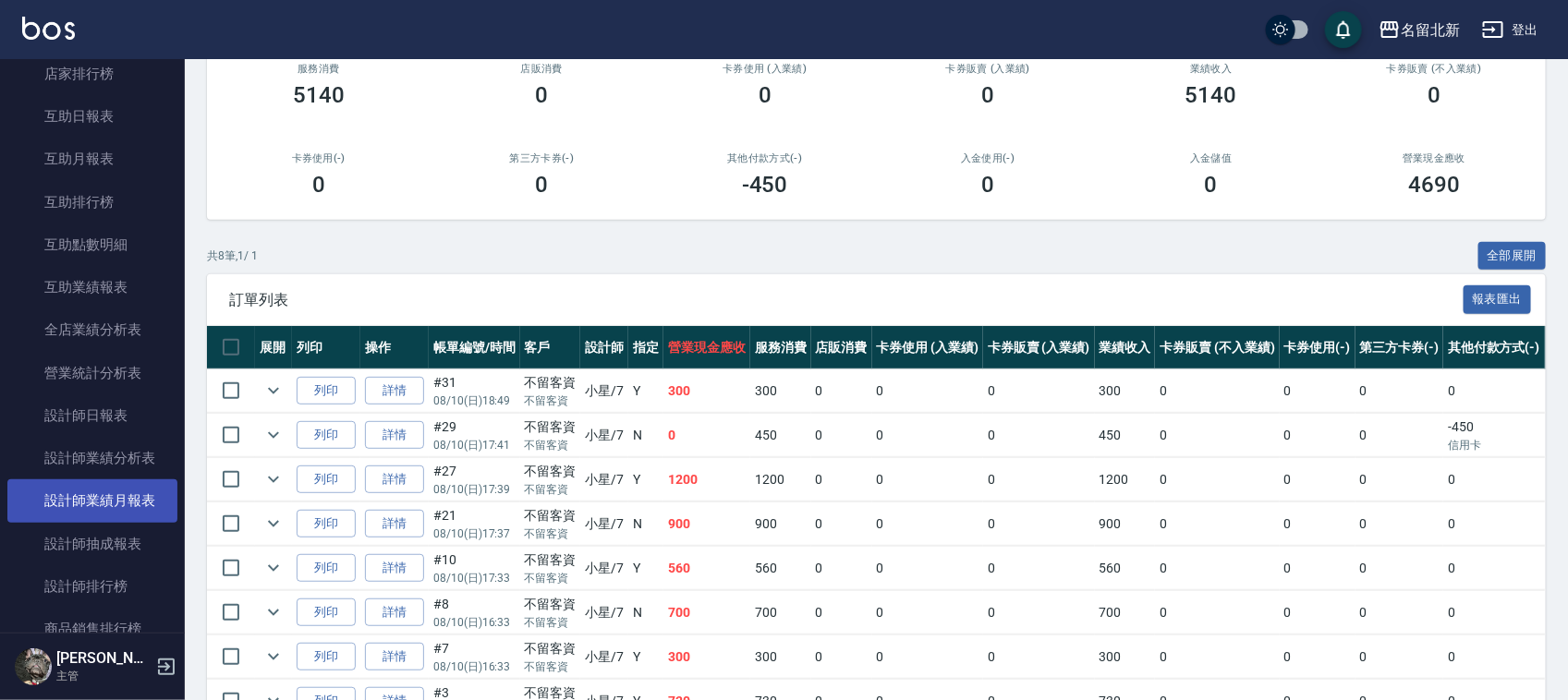
scroll to position [1039, 0]
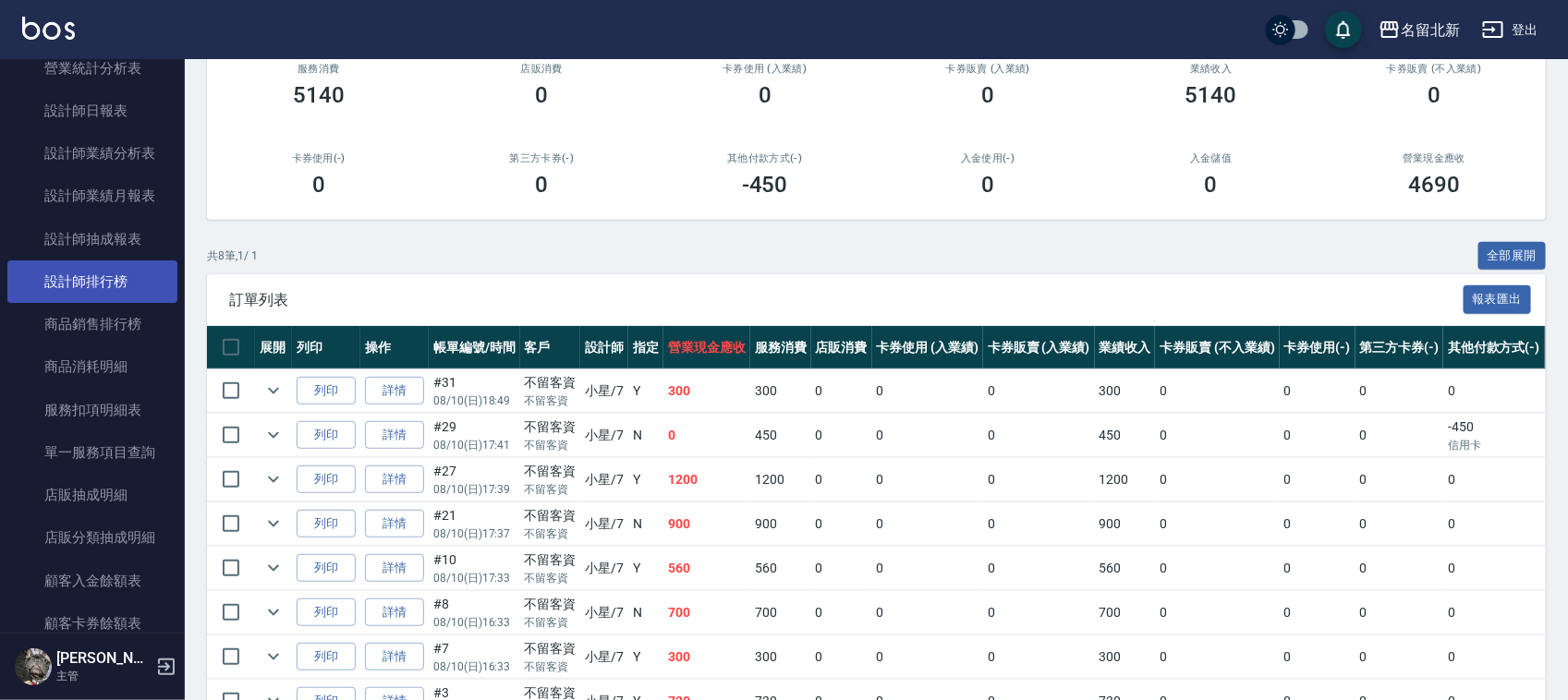
type input "小星-7"
click at [116, 278] on link "設計師排行榜" at bounding box center [92, 281] width 170 height 42
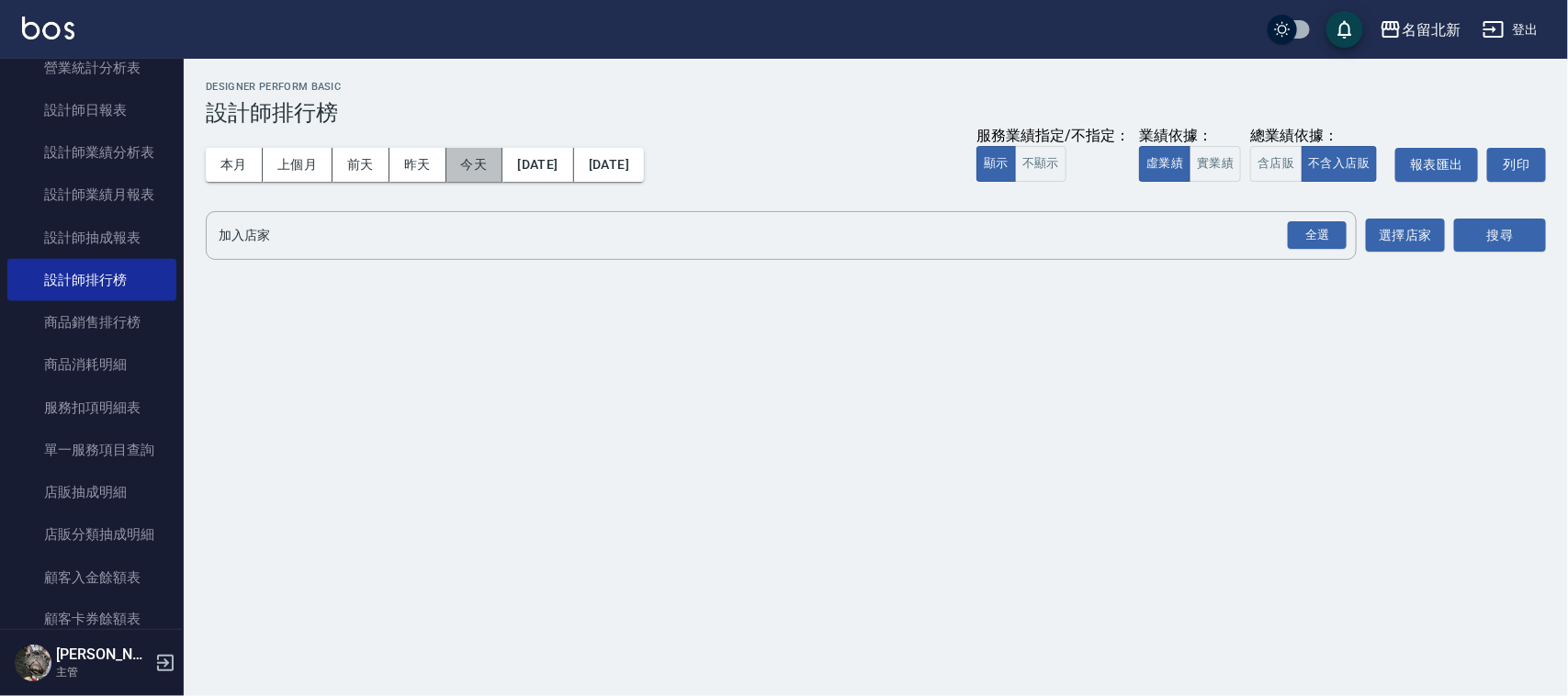
drag, startPoint x: 497, startPoint y: 169, endPoint x: 686, endPoint y: 144, distance: 190.6
click at [496, 169] on button "今天" at bounding box center [474, 165] width 57 height 34
click at [1315, 226] on div "全選" at bounding box center [1317, 235] width 59 height 28
click at [1472, 239] on button "搜尋" at bounding box center [1500, 236] width 92 height 34
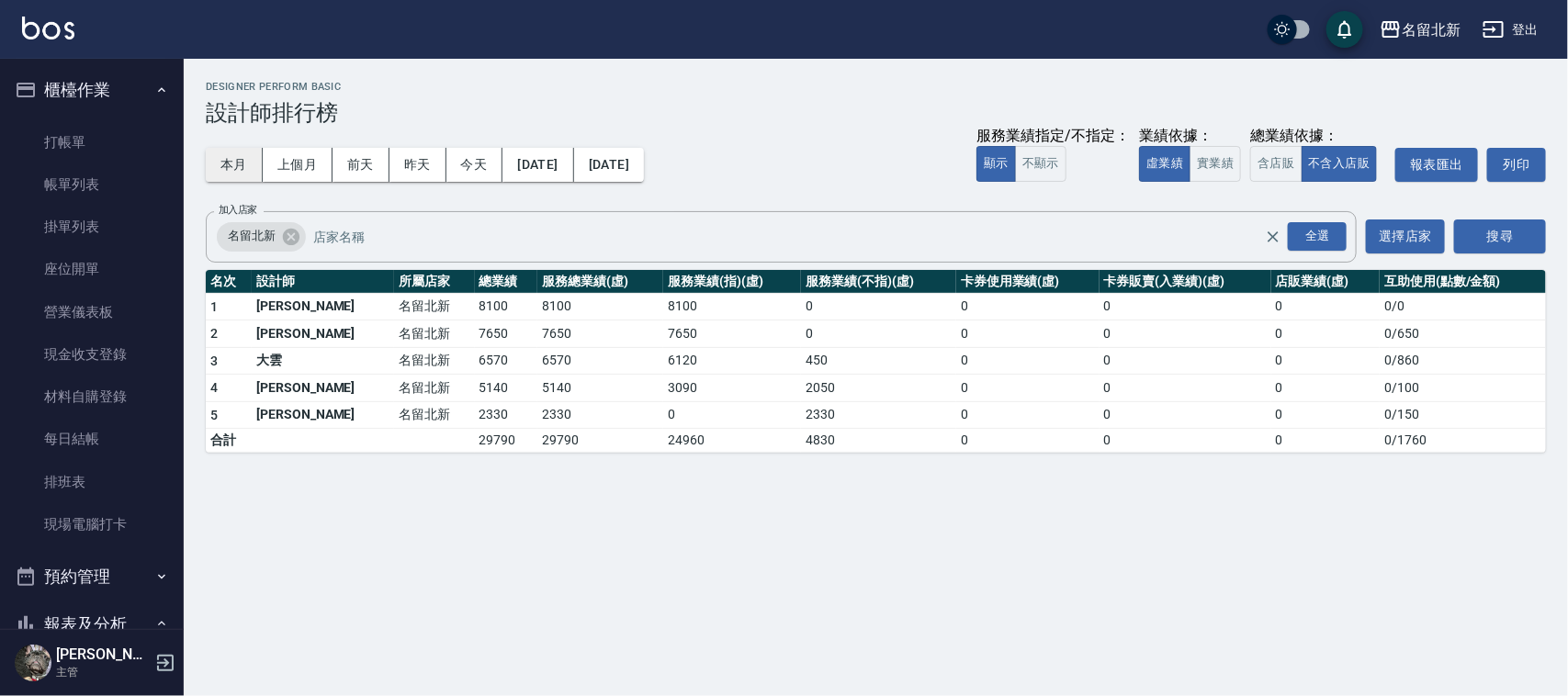
click at [240, 163] on button "本月" at bounding box center [234, 165] width 57 height 34
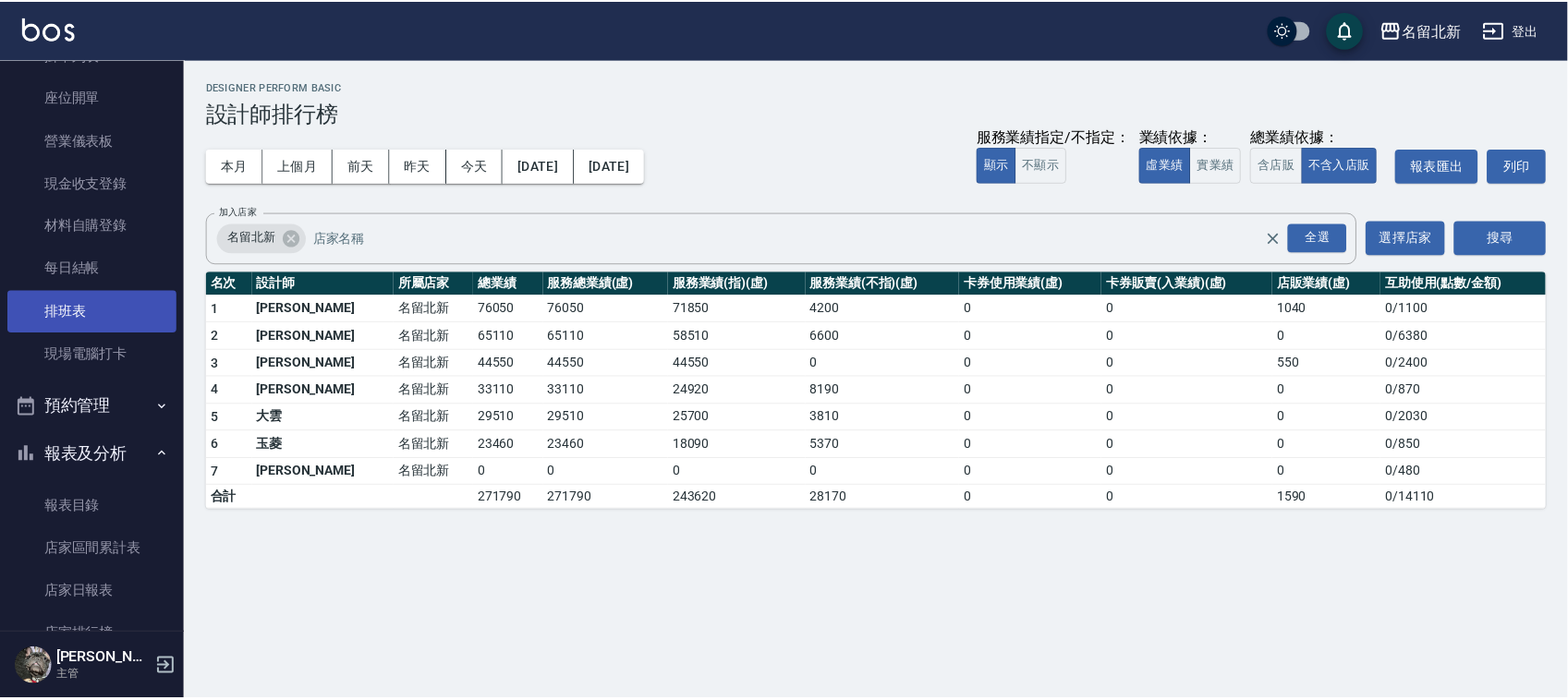
scroll to position [231, 0]
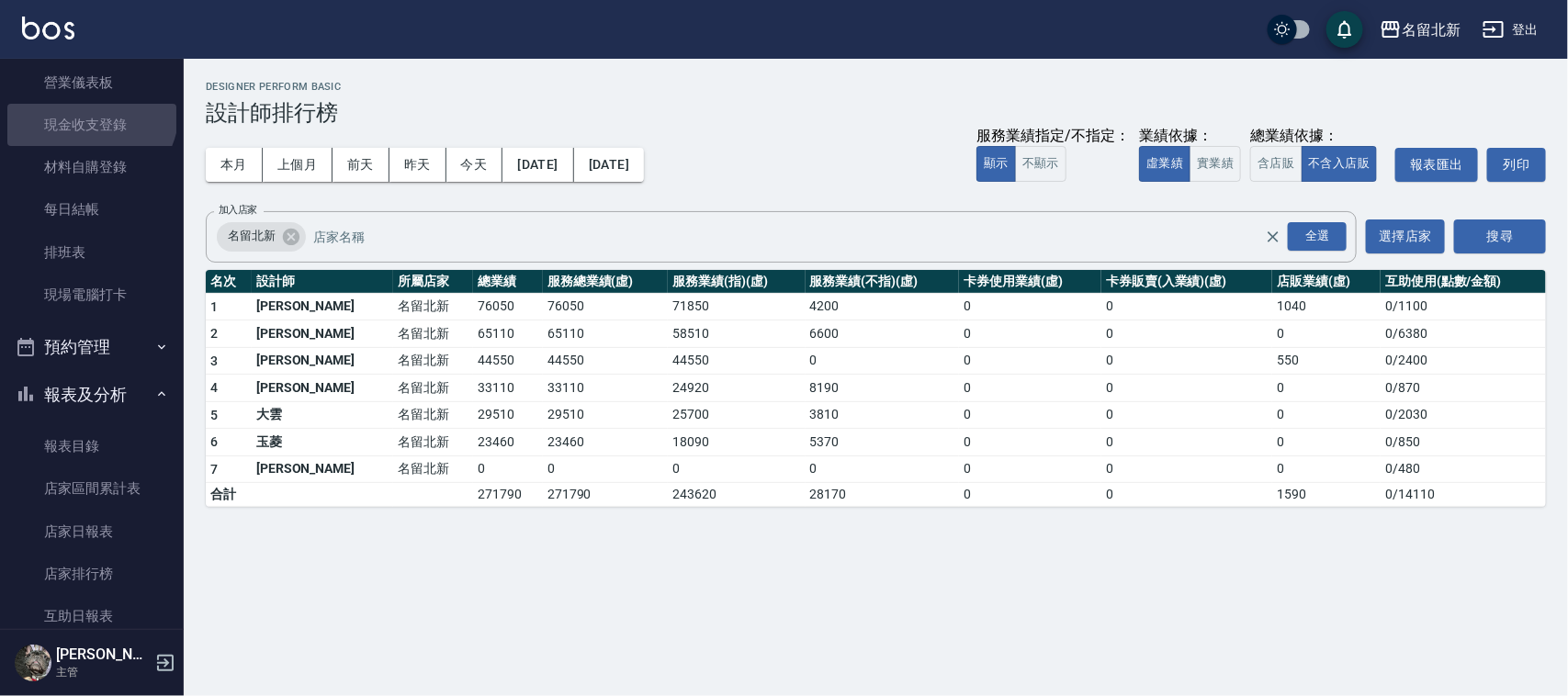
drag, startPoint x: 89, startPoint y: 109, endPoint x: 0, endPoint y: 433, distance: 336.0
click at [89, 110] on link "現金收支登錄" at bounding box center [91, 124] width 169 height 42
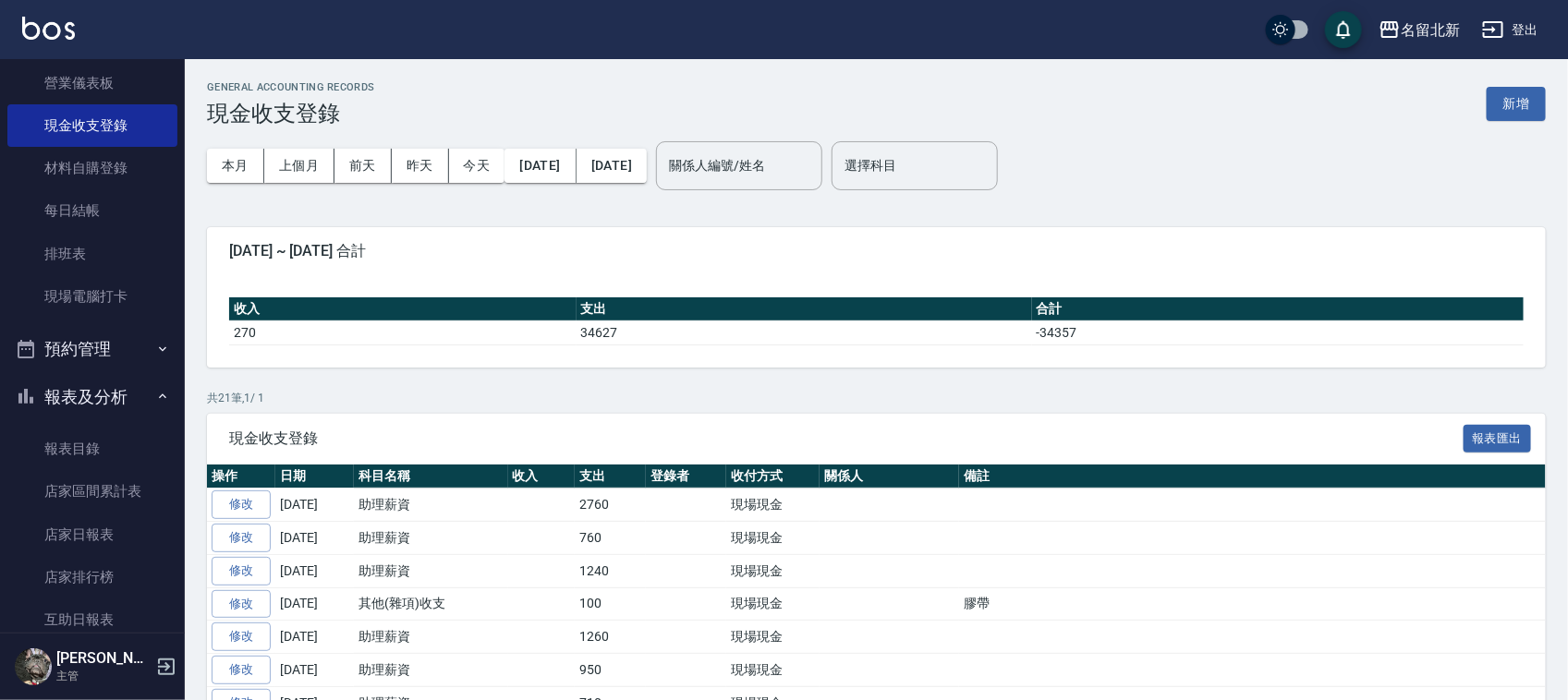
click at [1498, 127] on div "本月 上個月 [DATE] [DATE] [DATE] [DATE] [DATE] 關係人編號/姓名 關係人編號/姓名 選擇科目 選擇科目" at bounding box center [877, 166] width 1339 height 79
click at [1526, 97] on button "新增" at bounding box center [1517, 104] width 59 height 35
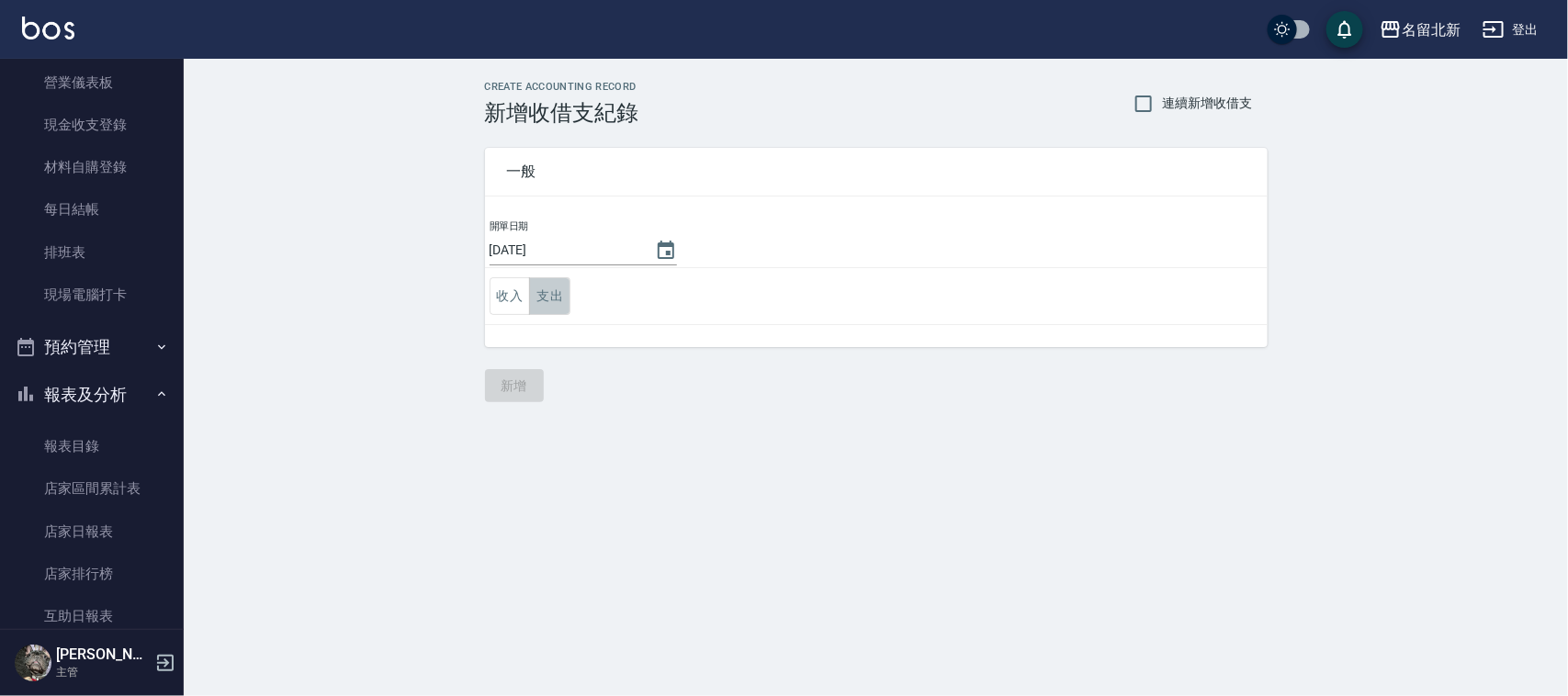
click at [549, 308] on button "支出" at bounding box center [550, 296] width 41 height 37
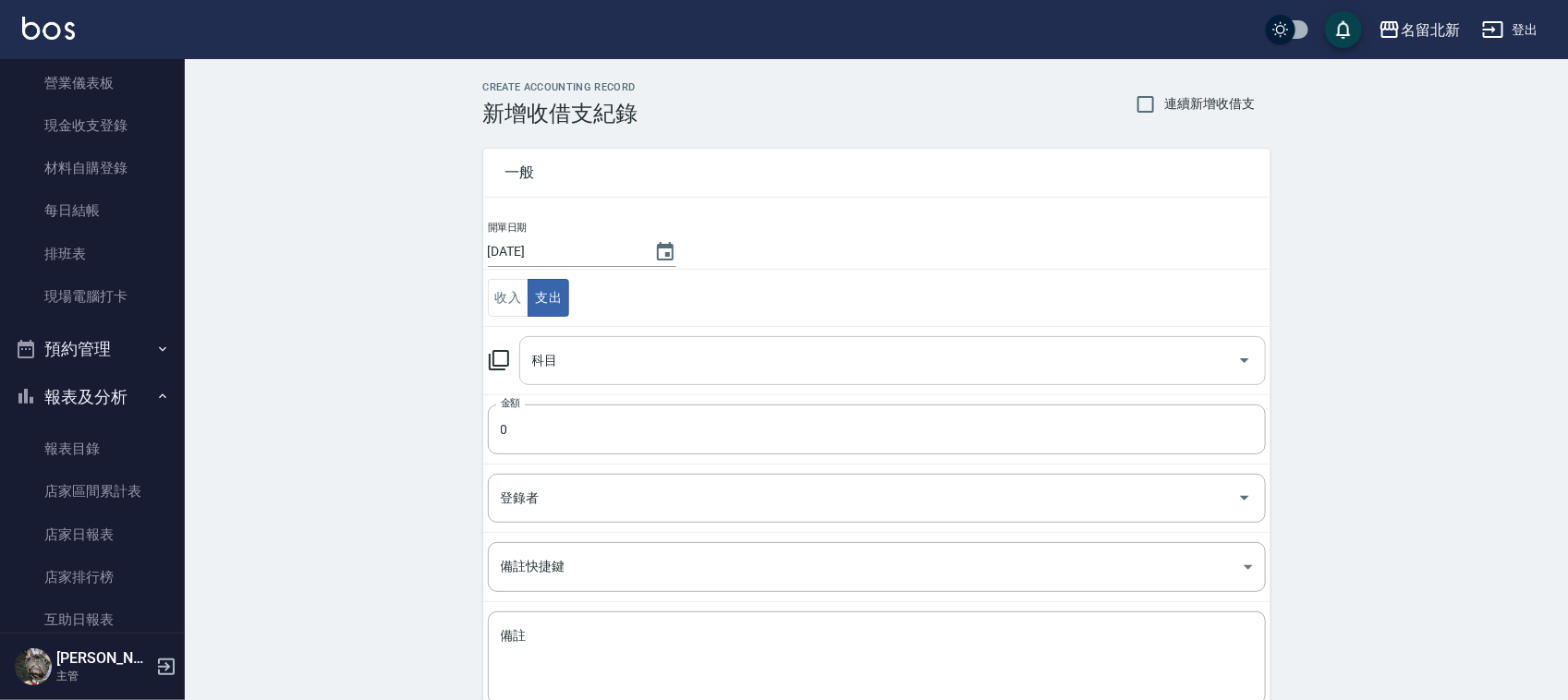
click at [594, 363] on input "科目" at bounding box center [879, 361] width 702 height 33
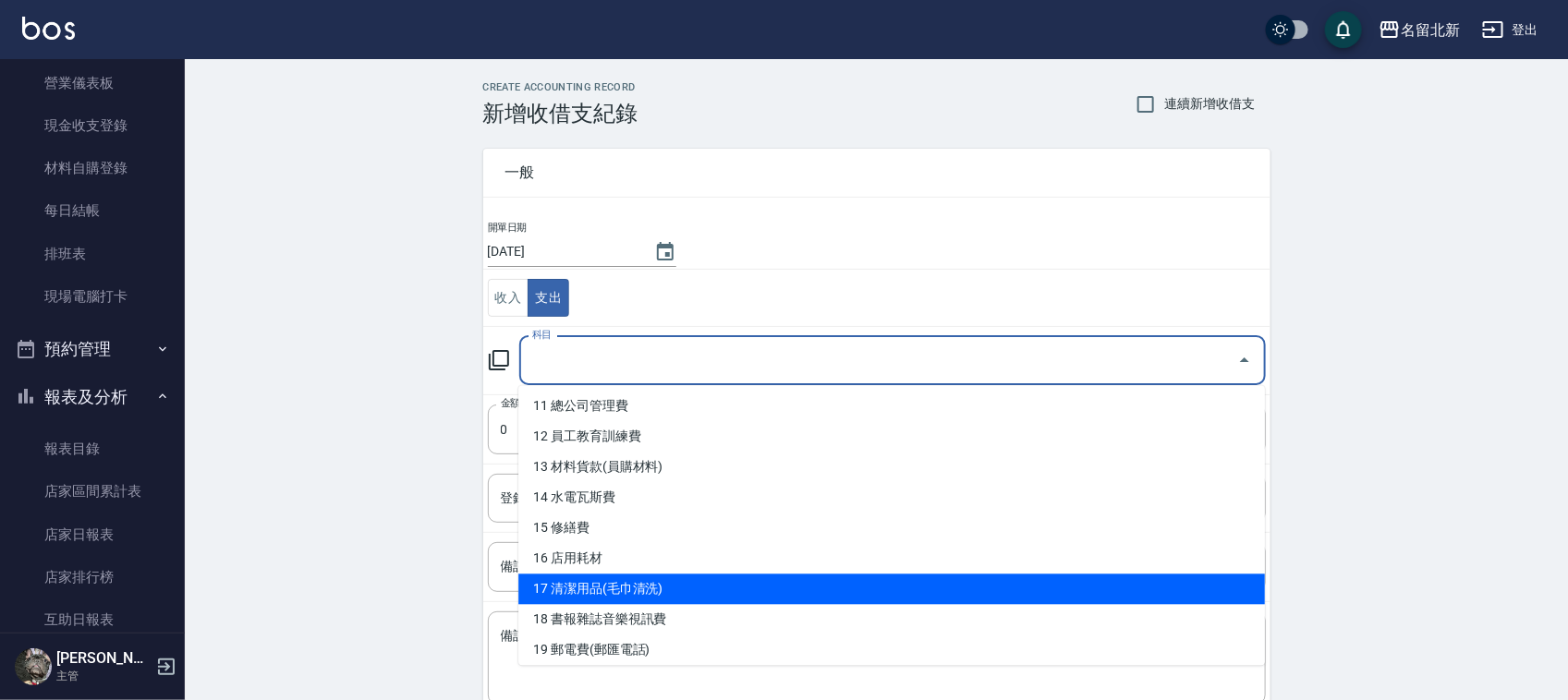
scroll to position [346, 0]
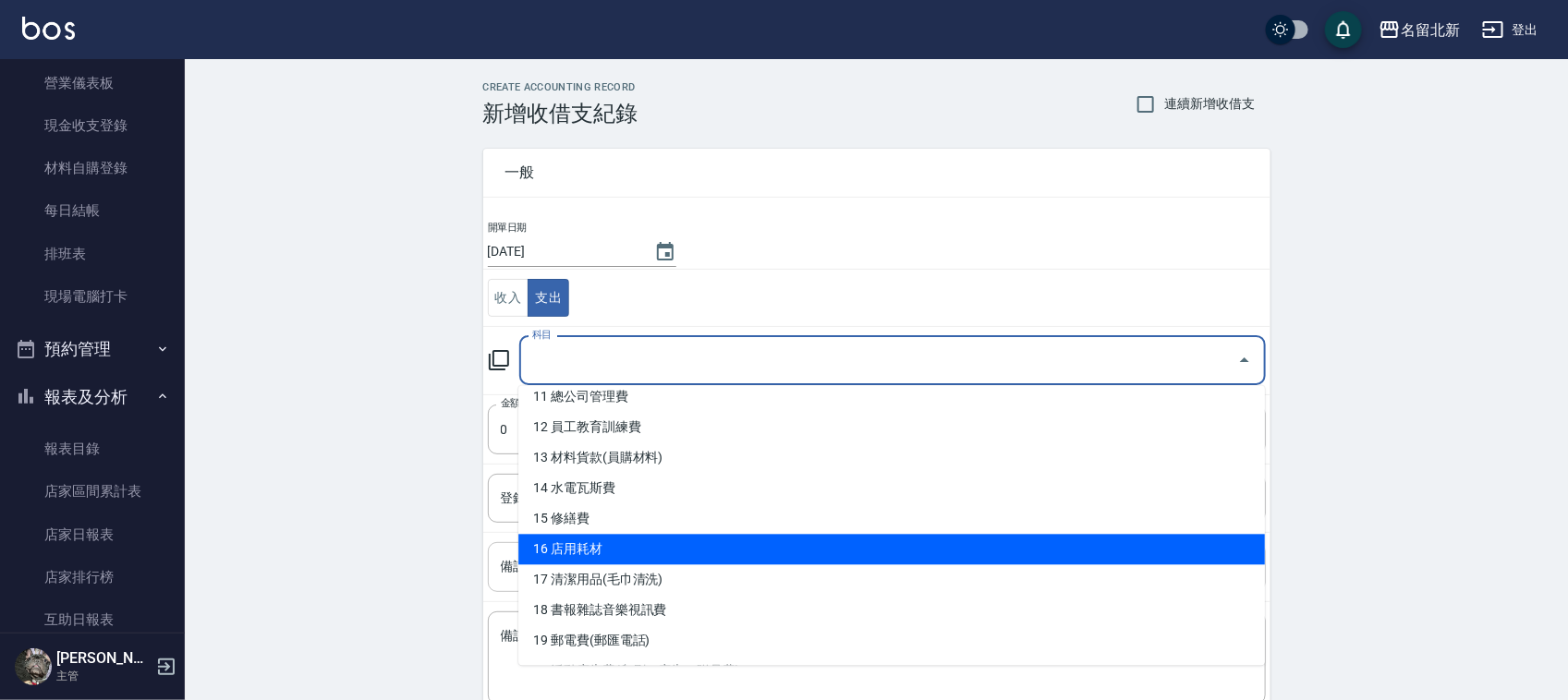
click at [622, 551] on li "16 店用耗材" at bounding box center [891, 550] width 747 height 31
type input "16 店用耗材"
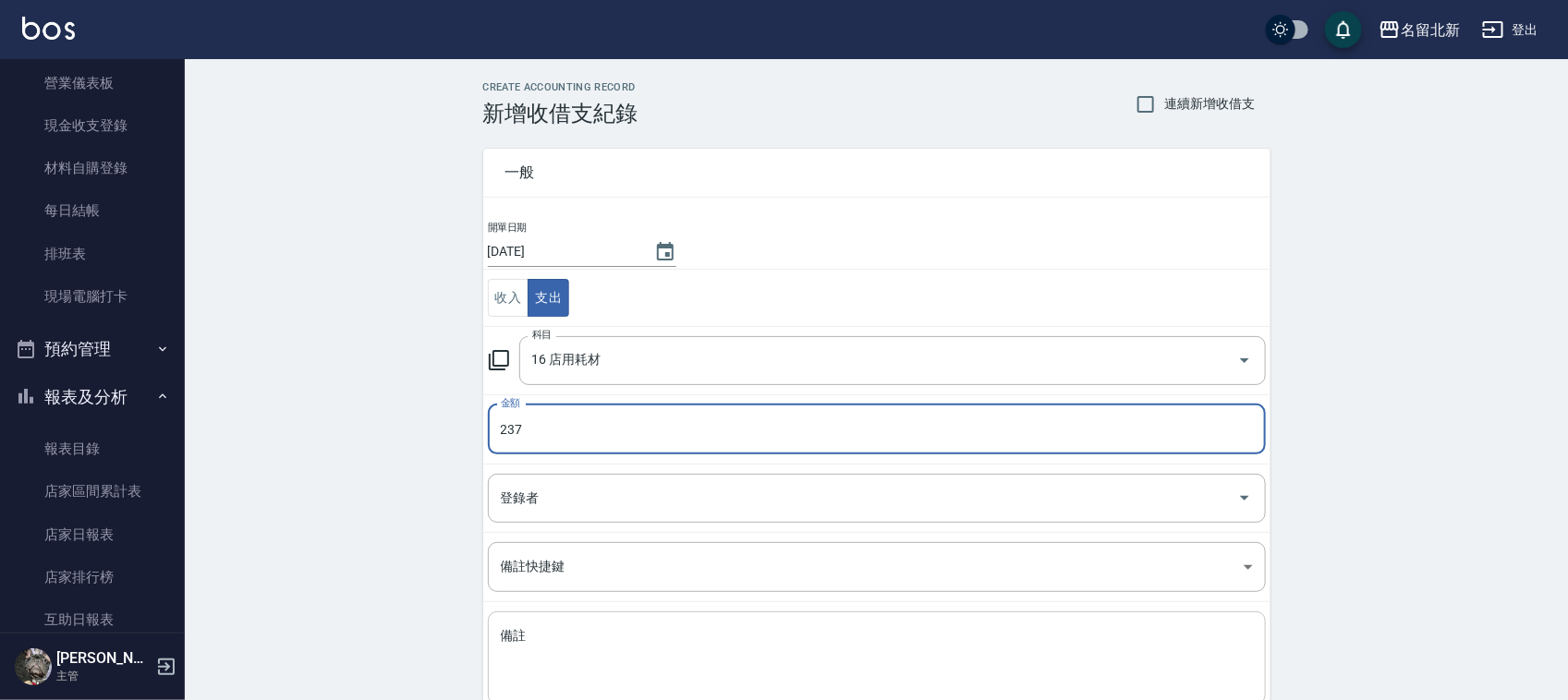
type input "237"
click at [693, 630] on textarea "備註" at bounding box center [877, 659] width 752 height 63
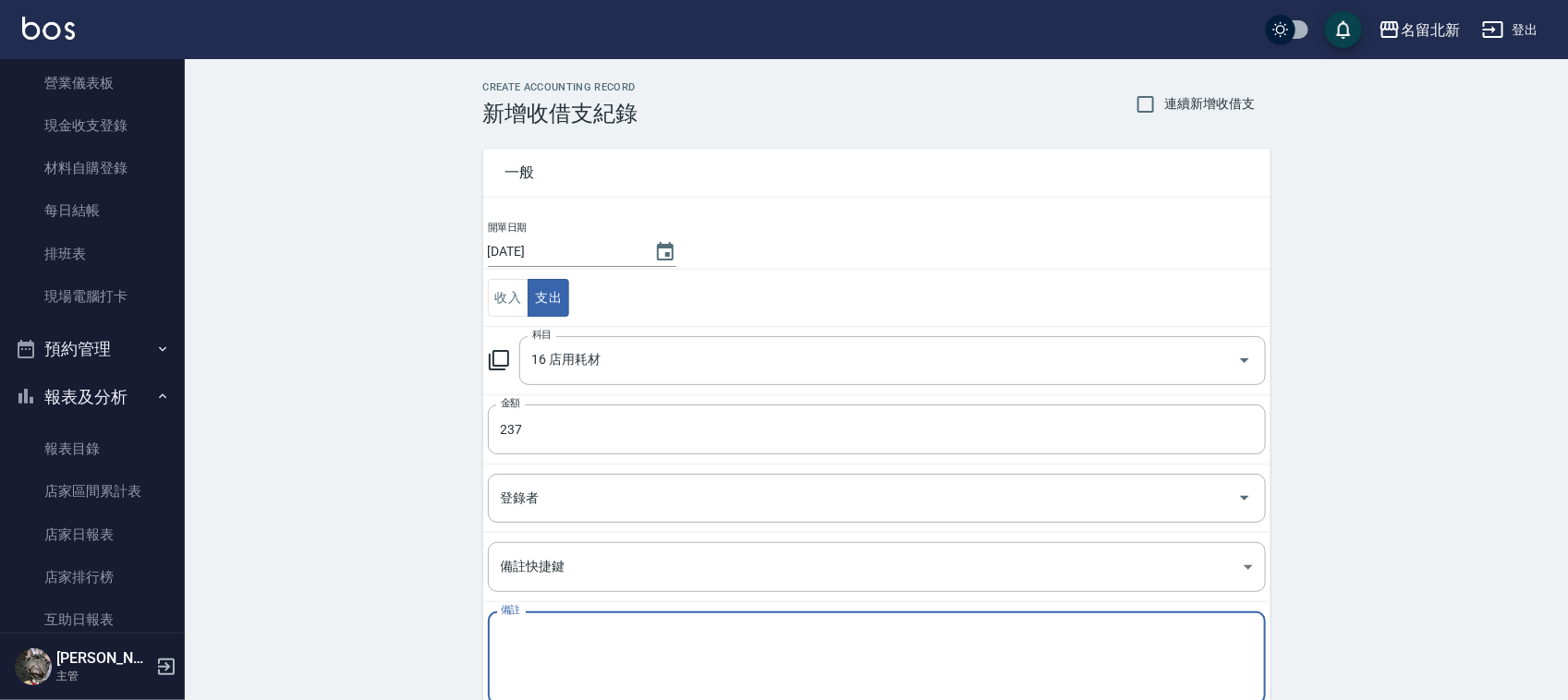
type textarea "ㄕ"
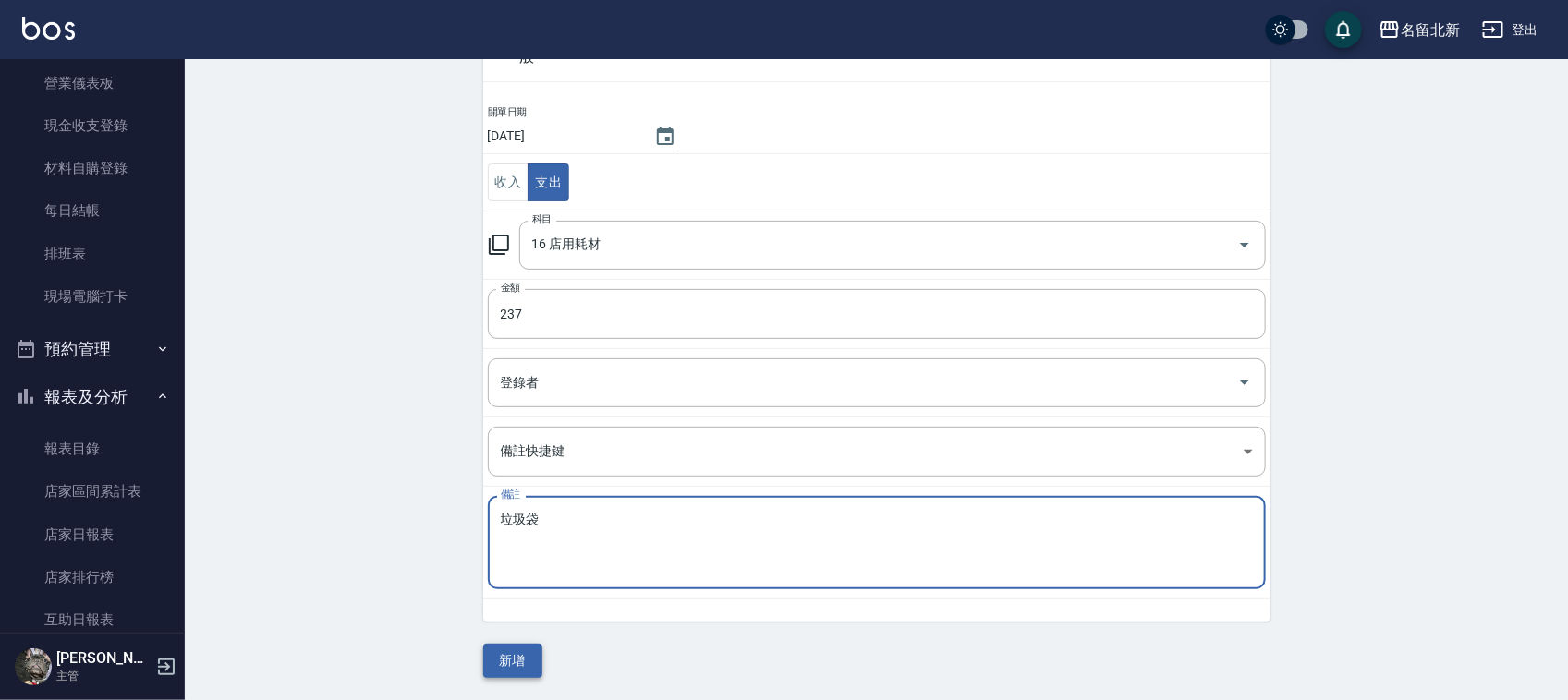
scroll to position [116, 0]
type textarea "垃圾袋"
click at [523, 648] on button "新增" at bounding box center [513, 661] width 59 height 35
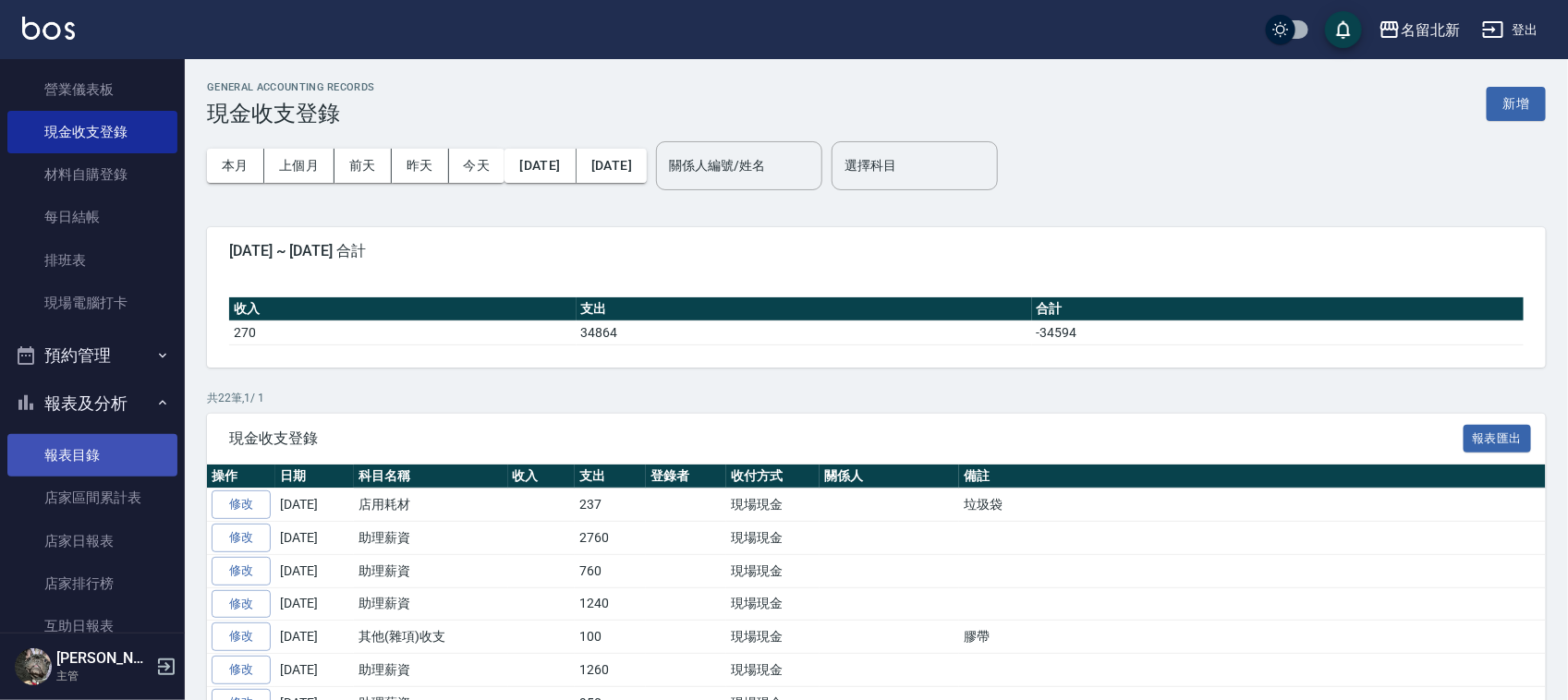
scroll to position [346, 0]
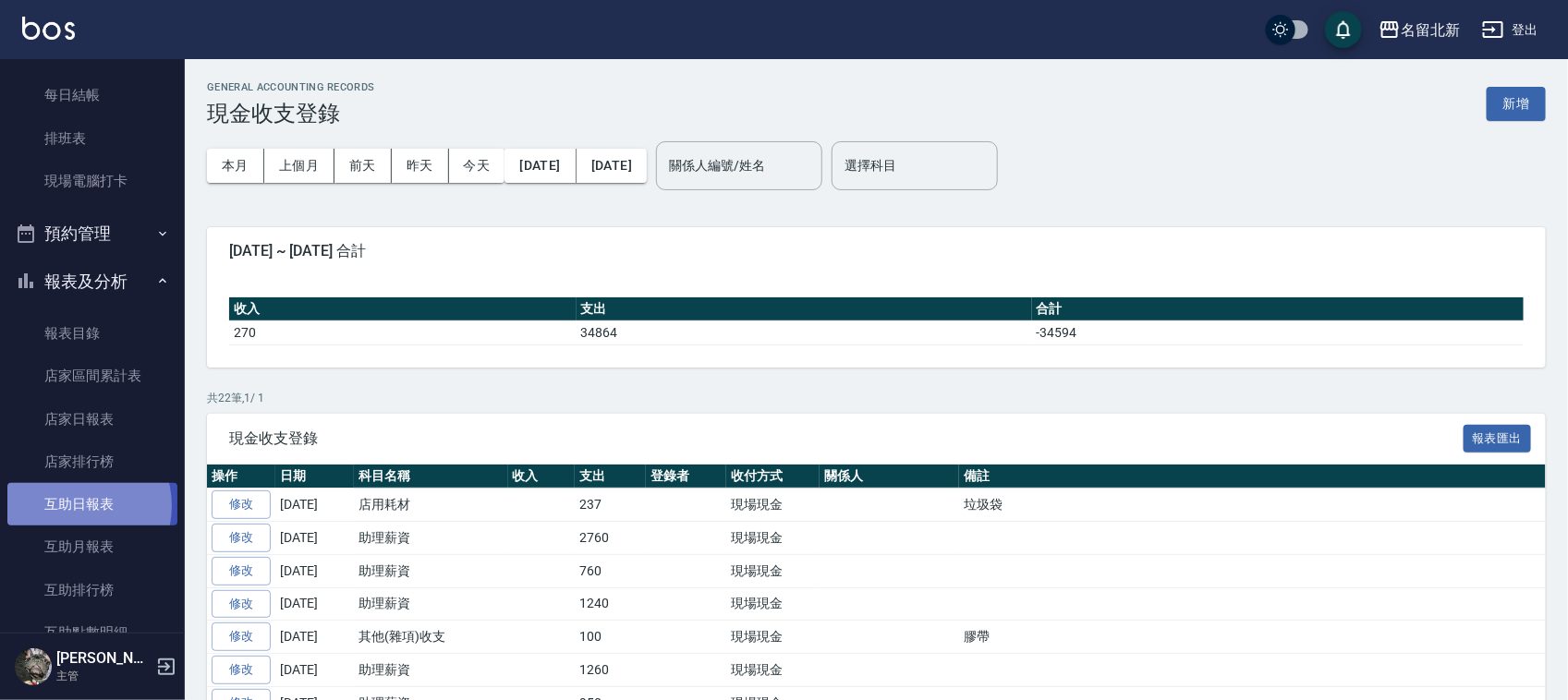
click at [70, 507] on link "互助日報表" at bounding box center [92, 504] width 170 height 42
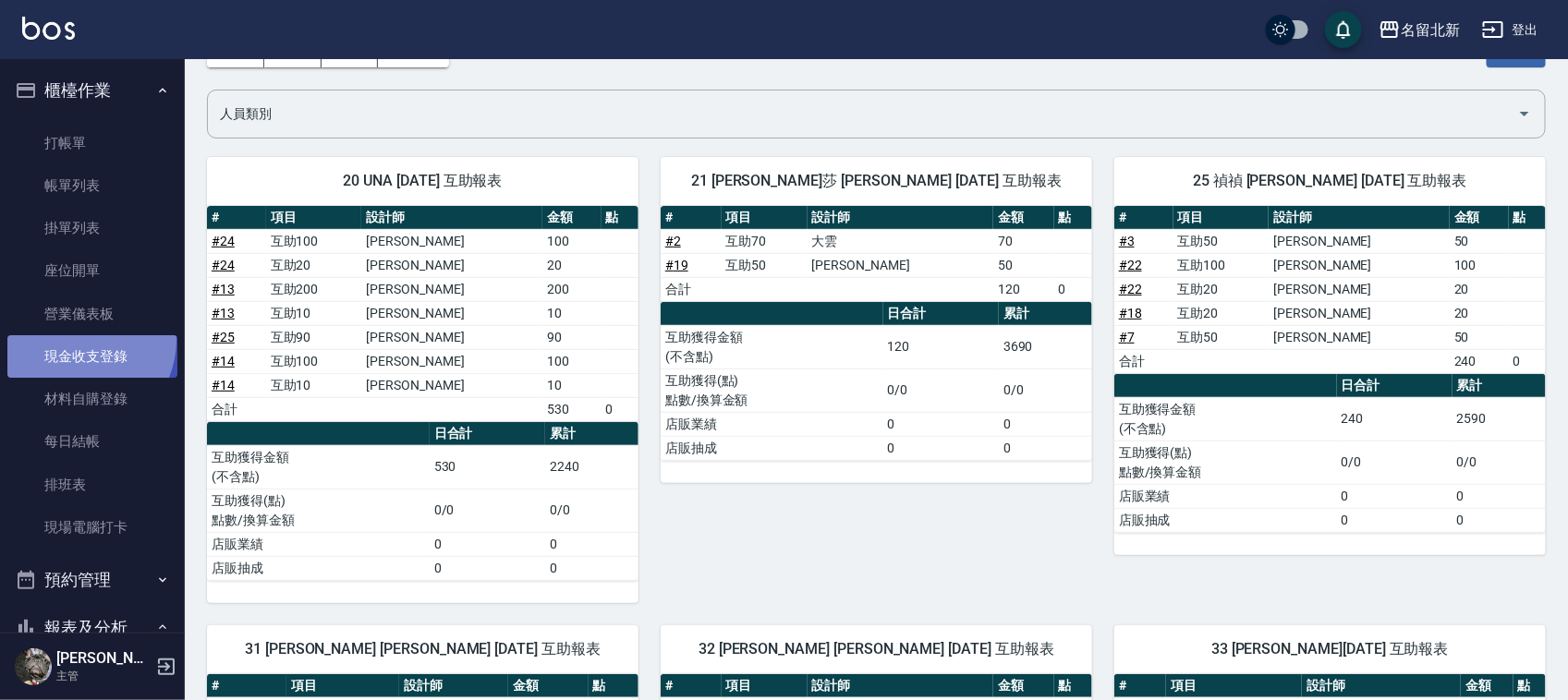
click at [75, 340] on link "現金收支登錄" at bounding box center [92, 356] width 170 height 42
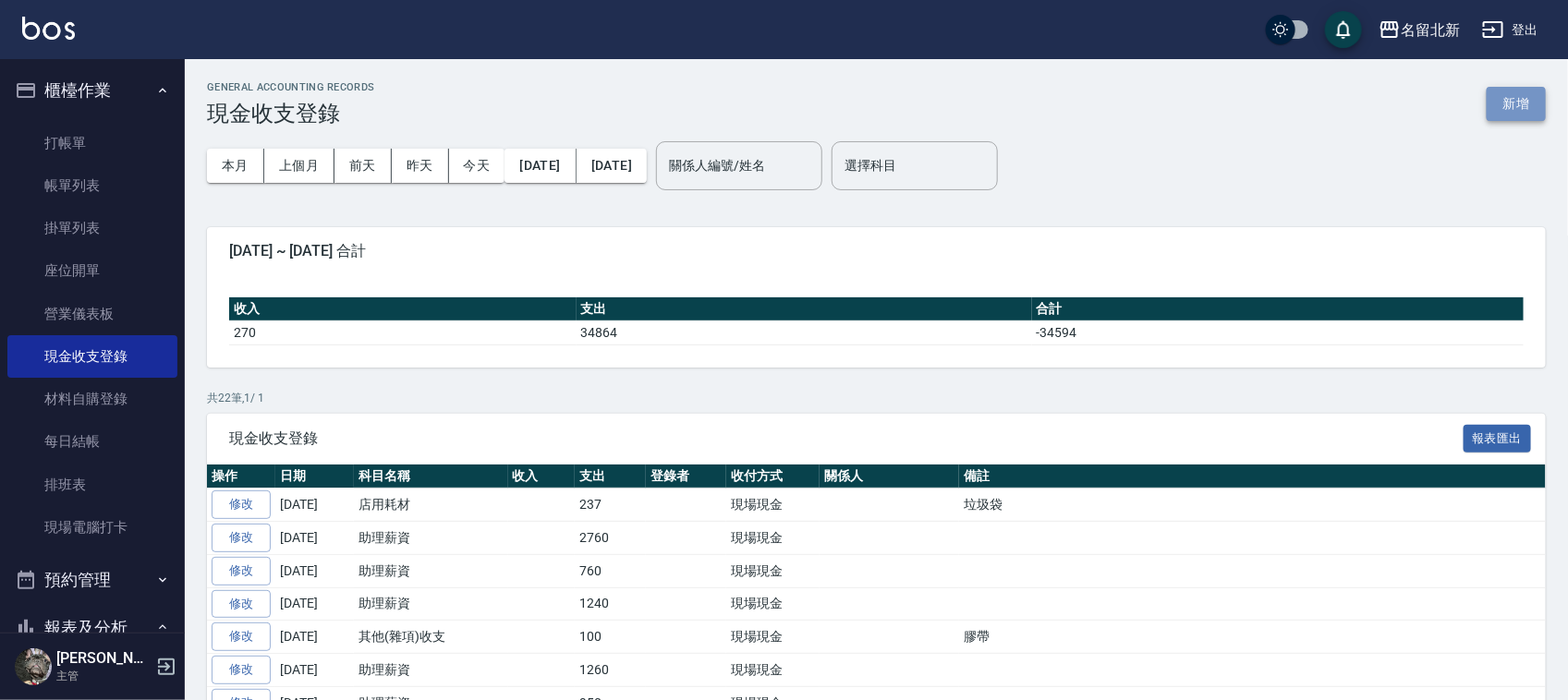
click at [1514, 91] on button "新增" at bounding box center [1517, 104] width 59 height 35
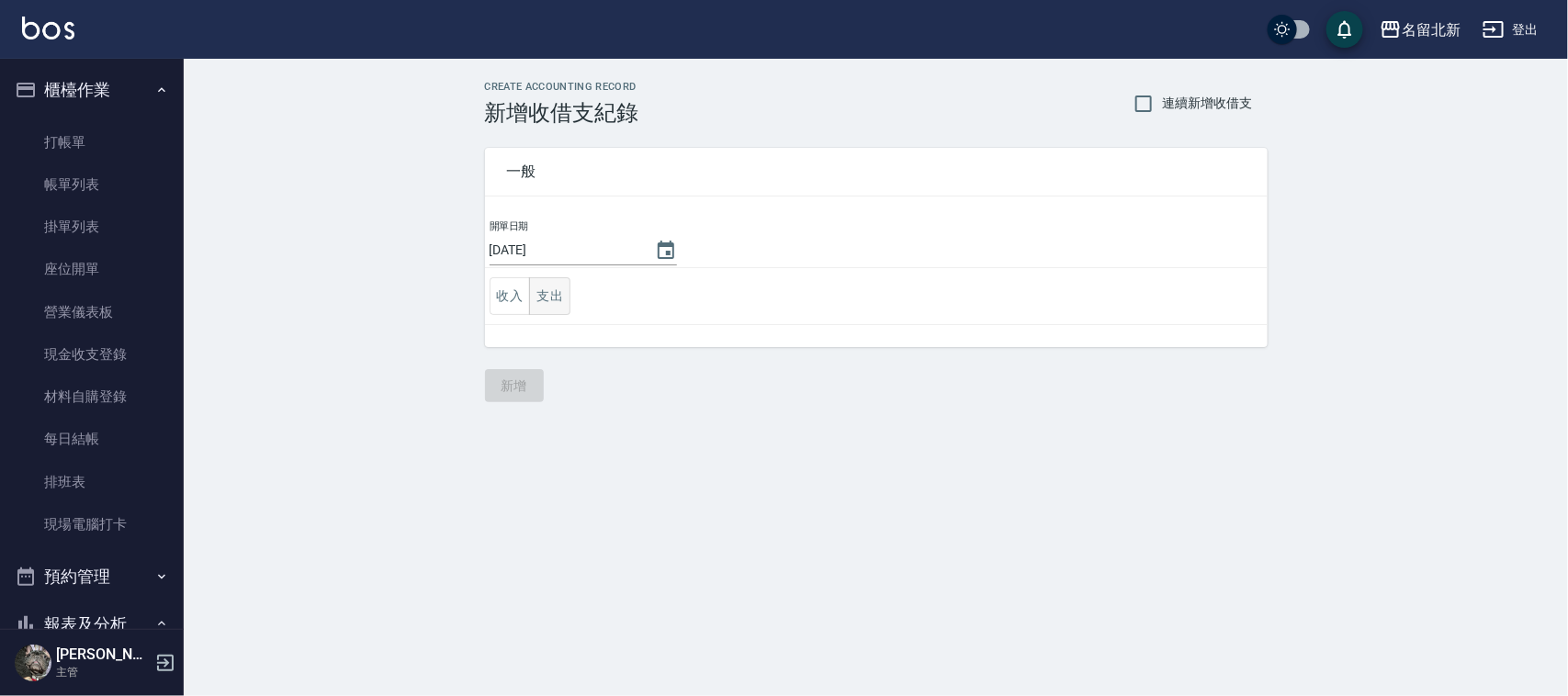
click at [549, 296] on button "支出" at bounding box center [550, 296] width 41 height 37
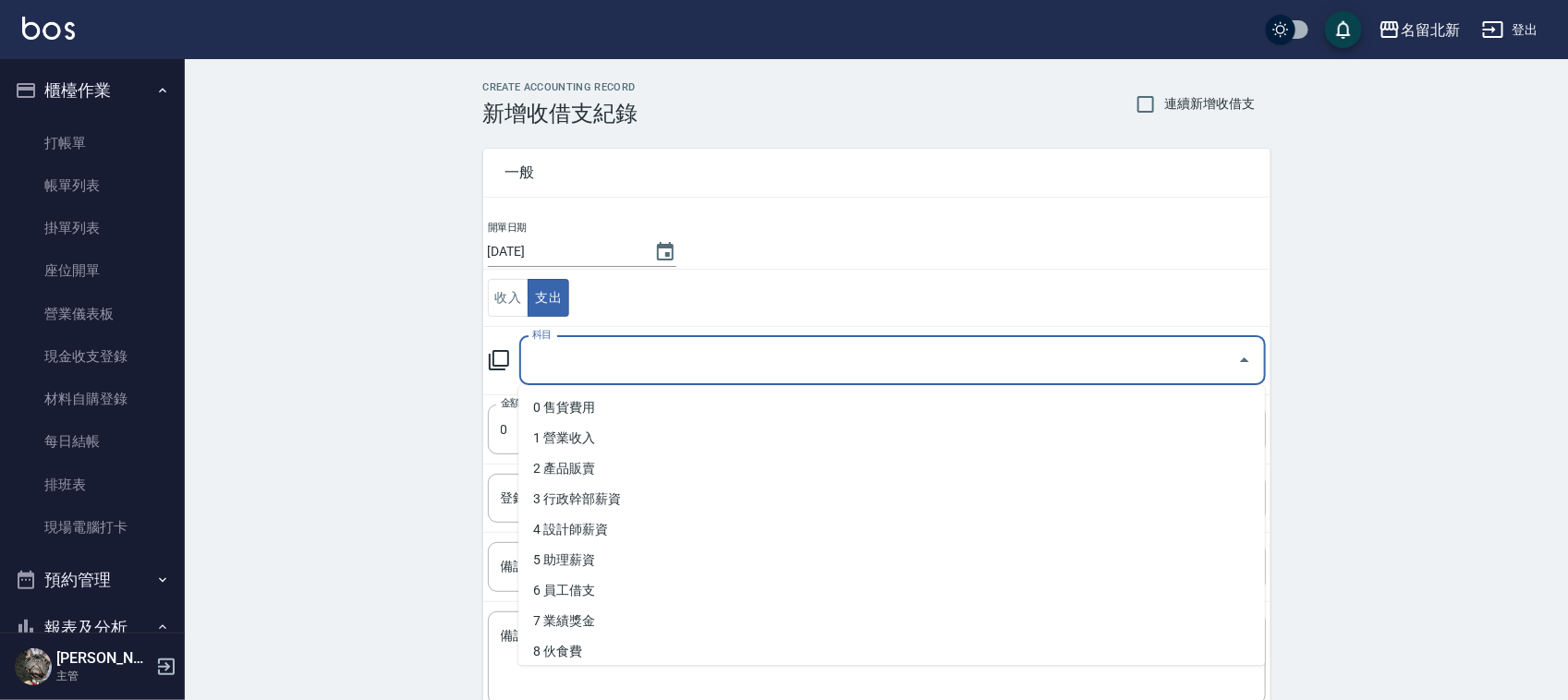
click at [604, 361] on input "科目" at bounding box center [879, 361] width 702 height 33
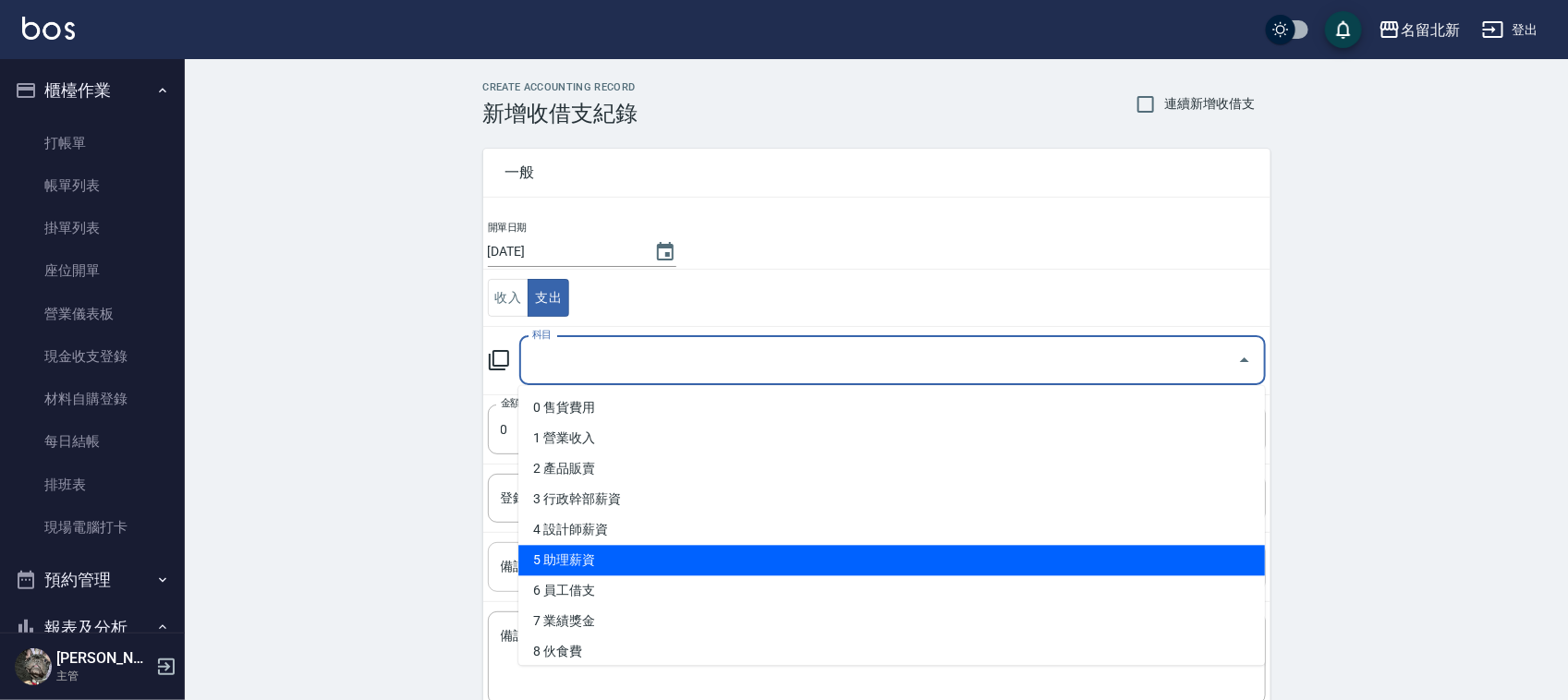
click at [598, 550] on li "5 助理薪資" at bounding box center [891, 561] width 747 height 31
type input "5 助理薪資"
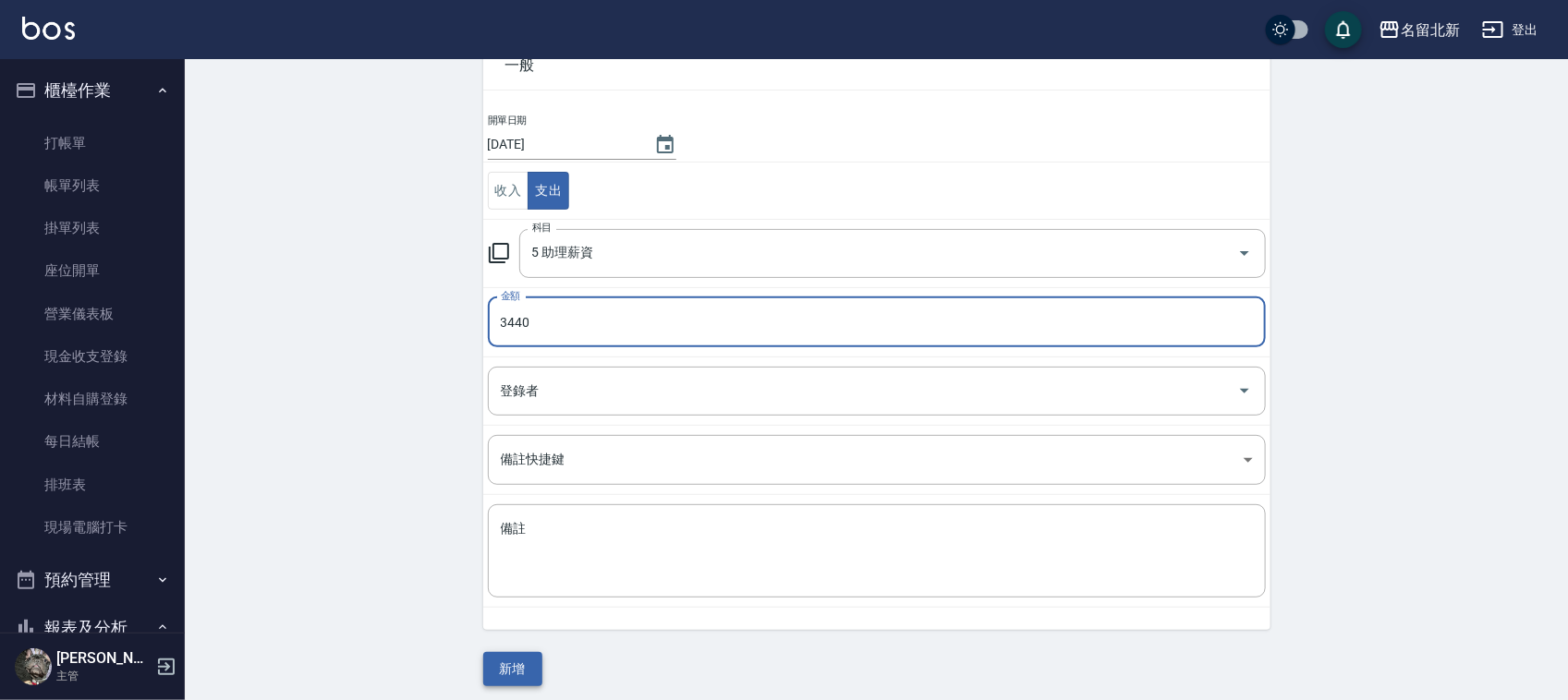
scroll to position [116, 0]
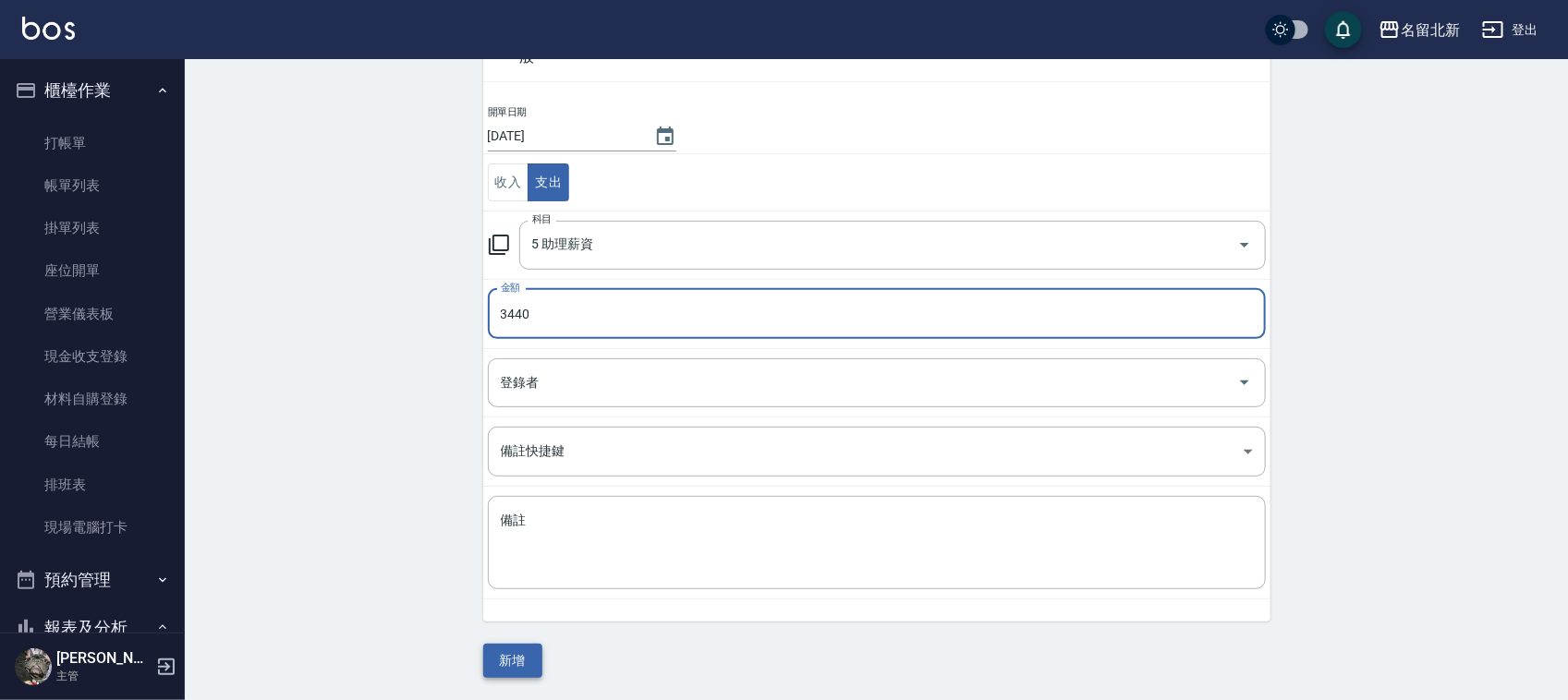
type input "3440"
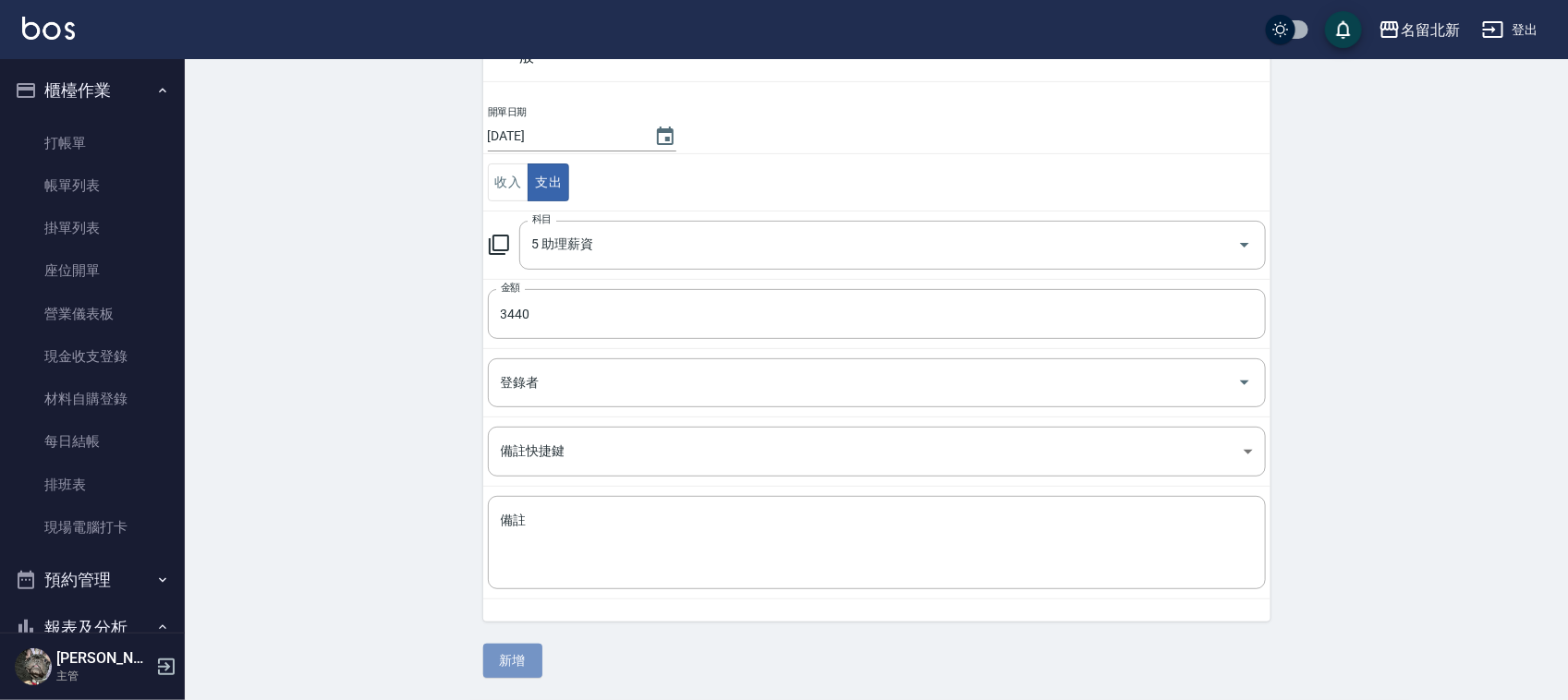
drag, startPoint x: 501, startPoint y: 656, endPoint x: 550, endPoint y: 661, distance: 49.3
click at [507, 658] on button "新增" at bounding box center [513, 661] width 59 height 35
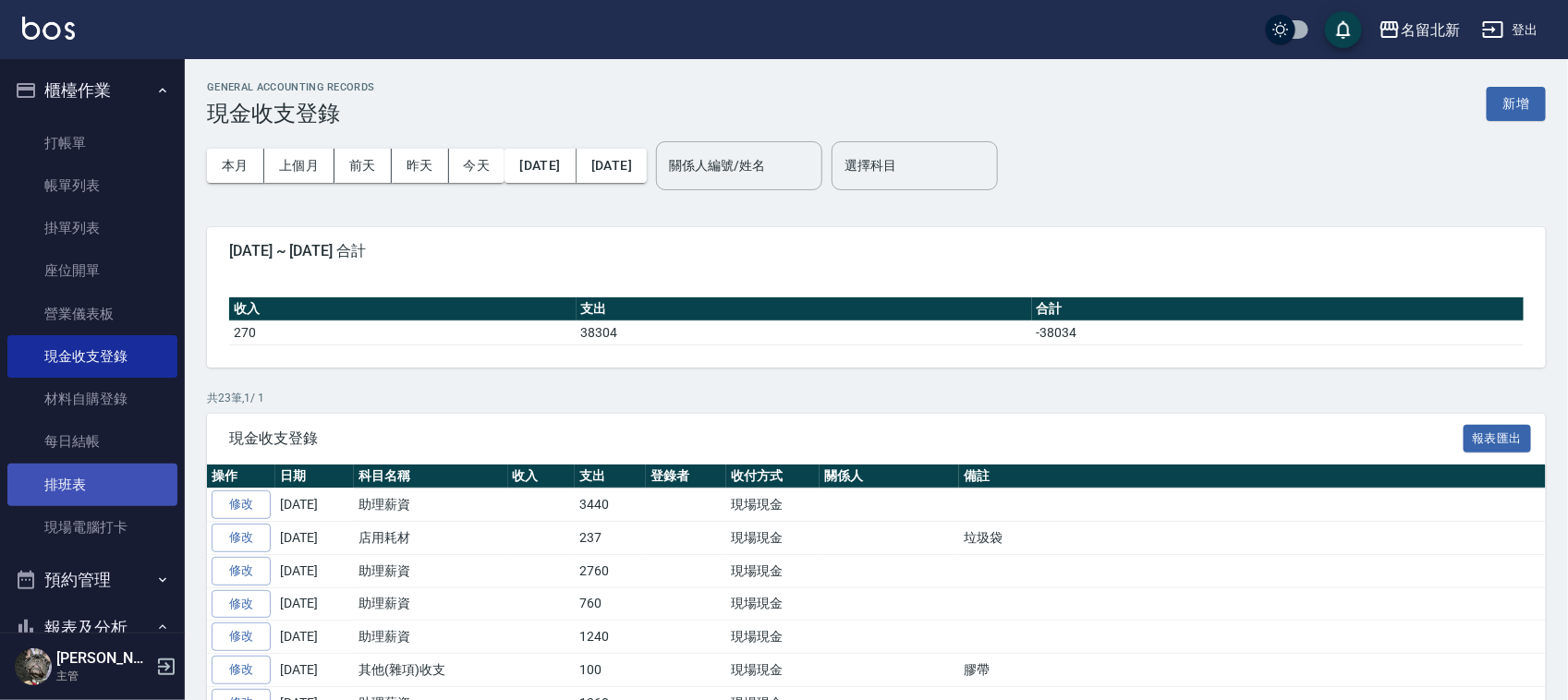
click at [35, 488] on link "排班表" at bounding box center [92, 484] width 170 height 42
